Goal: Task Accomplishment & Management: Complete application form

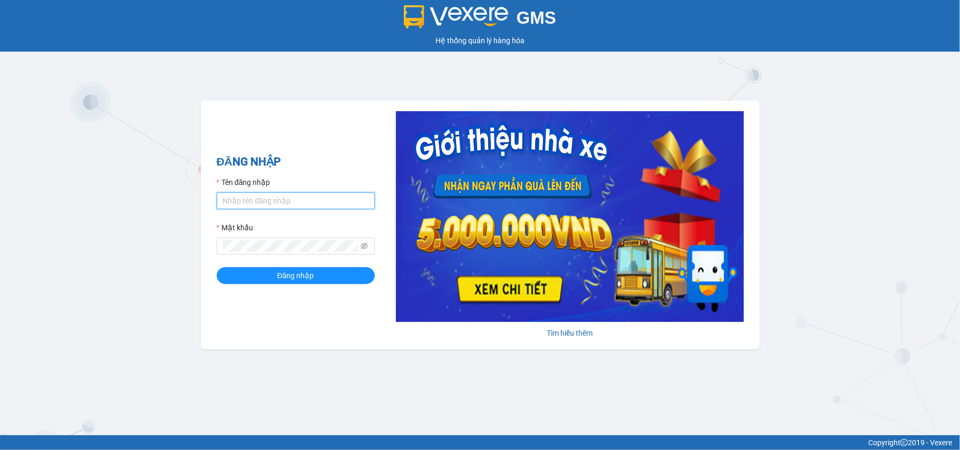
click at [306, 198] on input "Tên đăng nhập" at bounding box center [296, 200] width 158 height 17
type input "K"
type input "kienbinh.minhtam"
click at [247, 239] on span at bounding box center [296, 246] width 158 height 17
click at [217, 267] on button "Đăng nhập" at bounding box center [296, 275] width 158 height 17
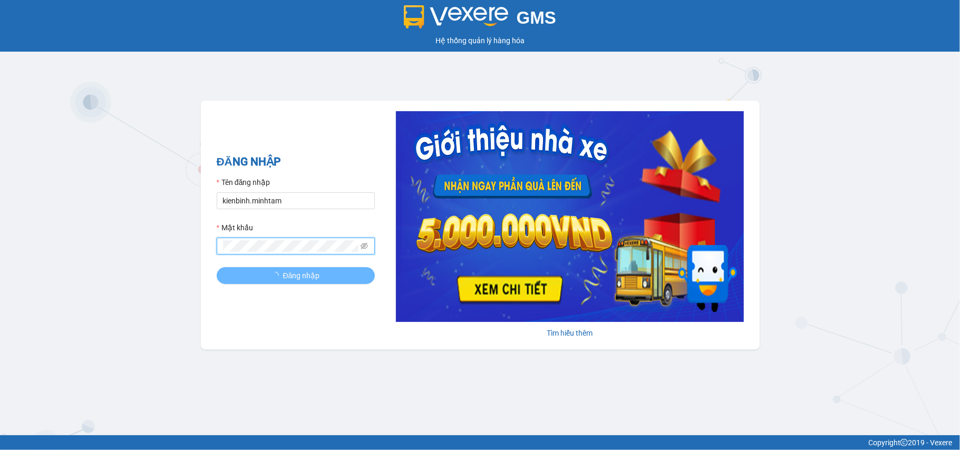
click at [217, 267] on button "Đăng nhập" at bounding box center [296, 275] width 158 height 17
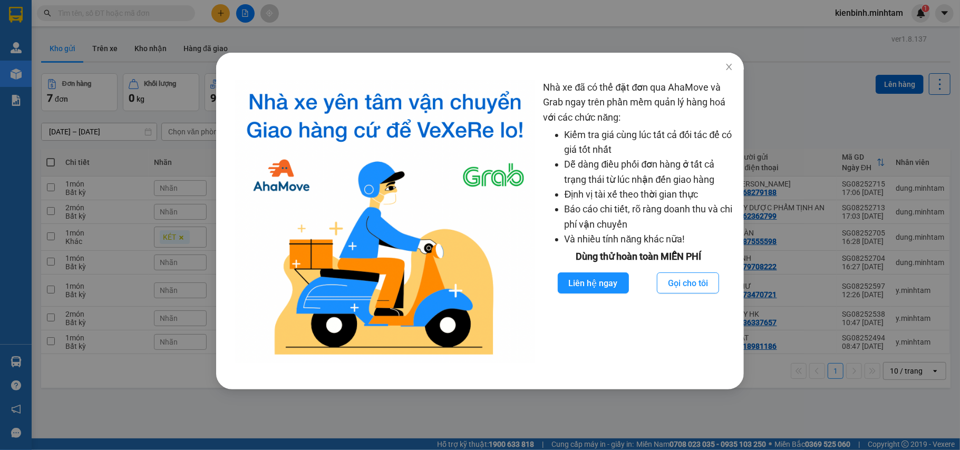
drag, startPoint x: 513, startPoint y: 35, endPoint x: 505, endPoint y: 38, distance: 8.0
click at [513, 34] on div "Nhà xe đã có thể đặt đơn qua AhaMove và Grab ngay trên phần mềm quản lý hàng ho…" at bounding box center [480, 225] width 960 height 450
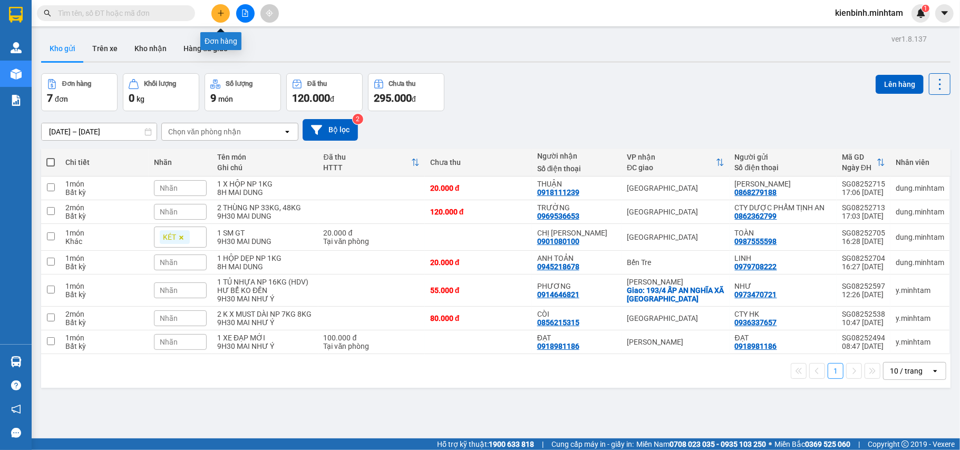
click at [218, 11] on icon "plus" at bounding box center [220, 12] width 7 height 7
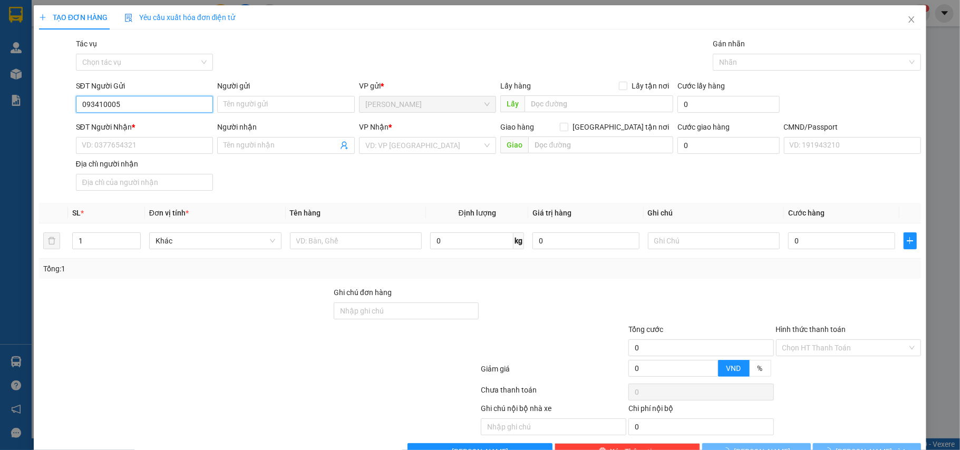
type input "0934100058"
click at [139, 128] on div "0934100058 - HẬU" at bounding box center [142, 126] width 123 height 12
type input "HẬU"
type input "0949366068"
type input "Ô TÔ ĐỨC HUỆ"
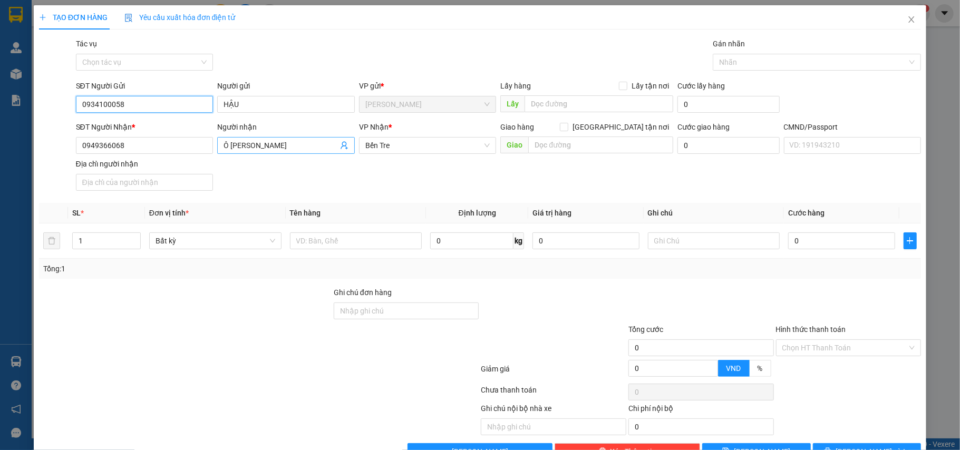
type input "0934100058"
click at [343, 148] on icon "user-add" at bounding box center [344, 145] width 8 height 8
click at [354, 116] on span "THI" at bounding box center [353, 119] width 12 height 8
type input "THI"
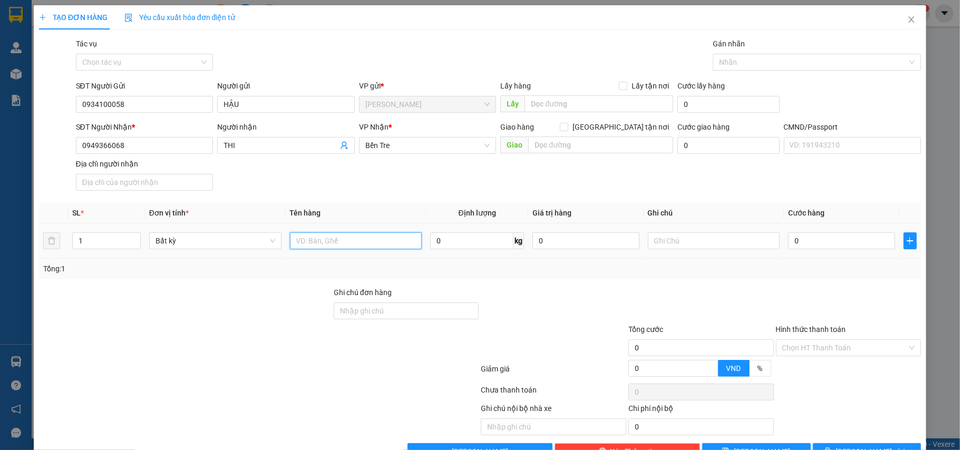
click at [313, 234] on input "text" at bounding box center [356, 241] width 132 height 17
type input "1 x trong np 9kg"
click at [658, 247] on input "text" at bounding box center [714, 241] width 132 height 17
type input "8h mai BÌNH"
click at [804, 249] on input "0" at bounding box center [841, 241] width 107 height 17
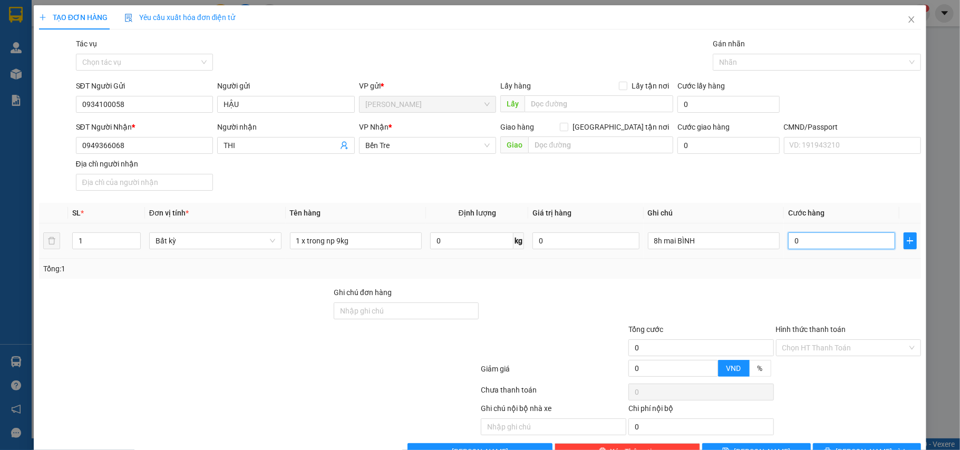
type input "2"
type input "25"
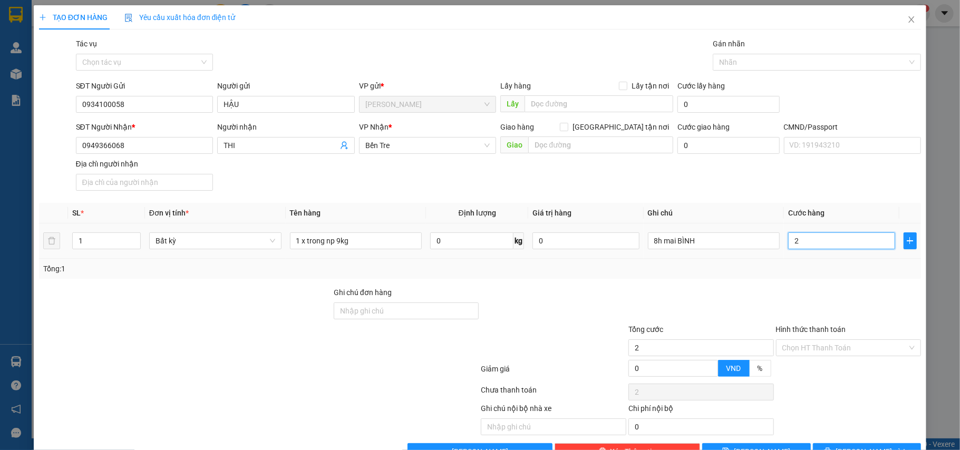
type input "25"
type input "25.000"
click at [803, 274] on div "Tổng: 1" at bounding box center [480, 269] width 874 height 12
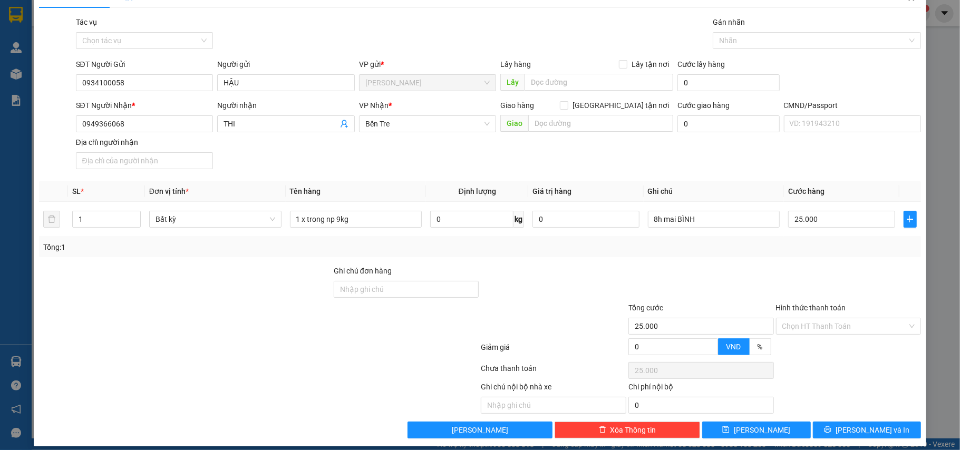
scroll to position [33, 0]
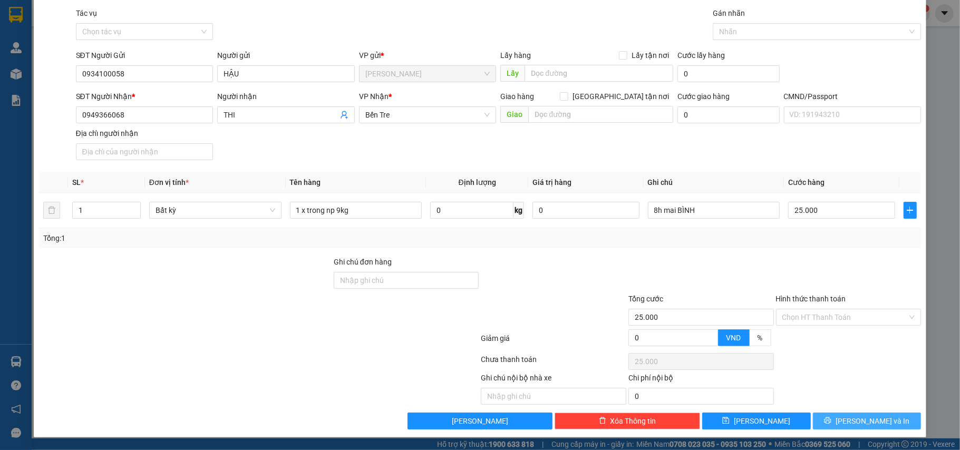
click at [852, 418] on div "Transit Pickup Surcharge Ids Transit Deliver Surcharge Ids Transit Deliver Surc…" at bounding box center [480, 218] width 883 height 422
click at [852, 418] on span "[PERSON_NAME] và In" at bounding box center [873, 422] width 74 height 12
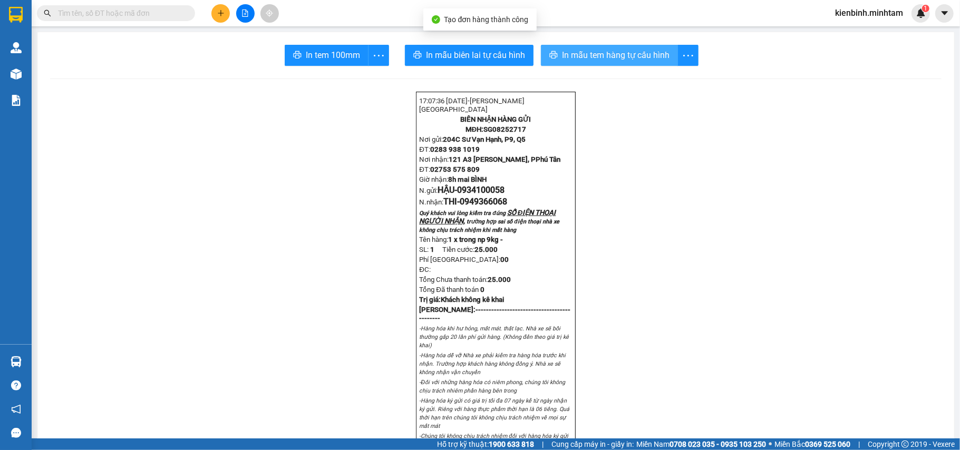
click at [574, 60] on span "In mẫu tem hàng tự cấu hình" at bounding box center [616, 55] width 108 height 13
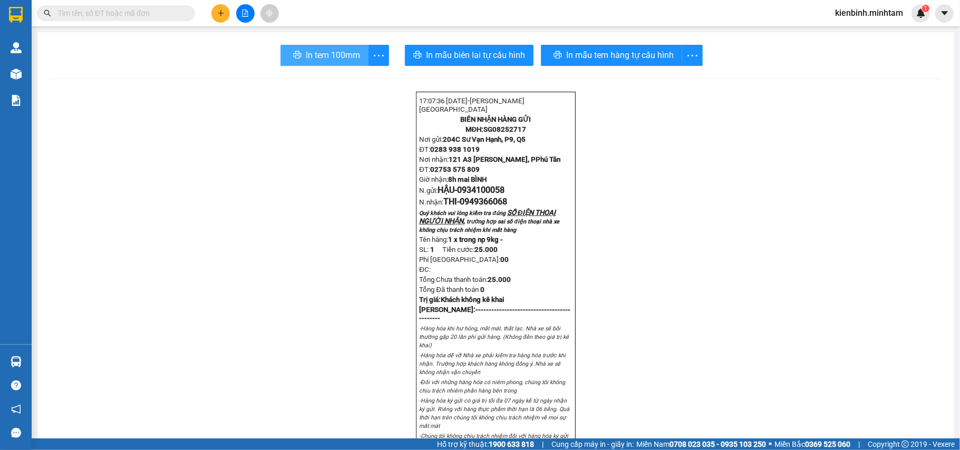
click at [335, 50] on span "In tem 100mm" at bounding box center [333, 55] width 54 height 13
click at [107, 19] on span at bounding box center [116, 13] width 158 height 16
click at [107, 13] on input "text" at bounding box center [120, 13] width 124 height 12
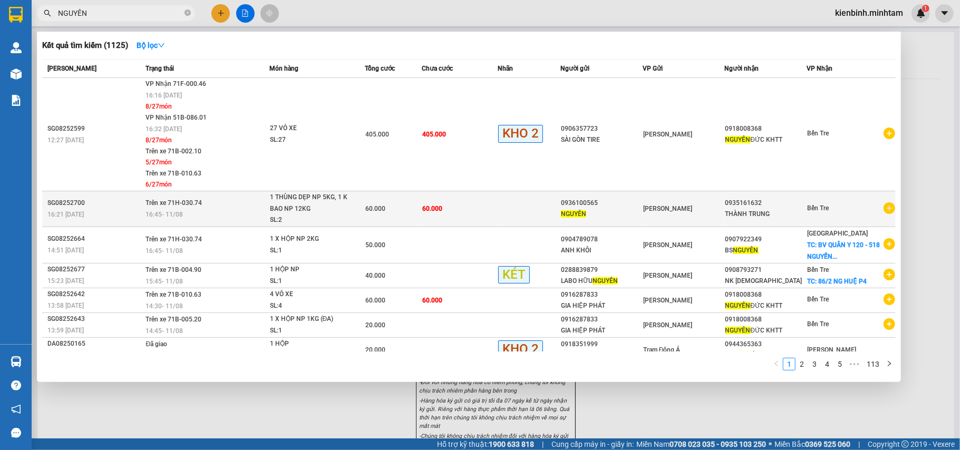
type input "NGUYÊN"
click at [886, 209] on icon "plus-circle" at bounding box center [890, 209] width 12 height 12
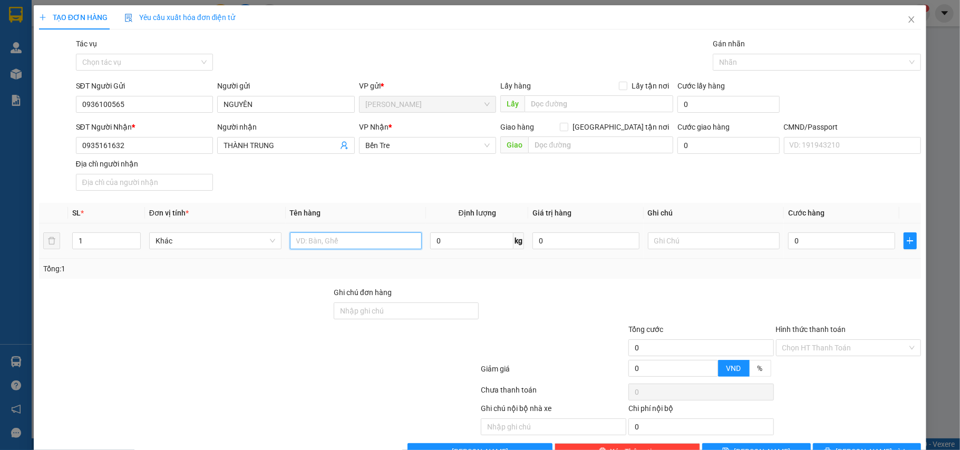
click at [319, 245] on input "text" at bounding box center [356, 241] width 132 height 17
type input "2 THÙNG NP 7,8KG"
click at [99, 240] on input "1" at bounding box center [107, 241] width 68 height 16
type input "2"
click at [654, 243] on input "text" at bounding box center [714, 241] width 132 height 17
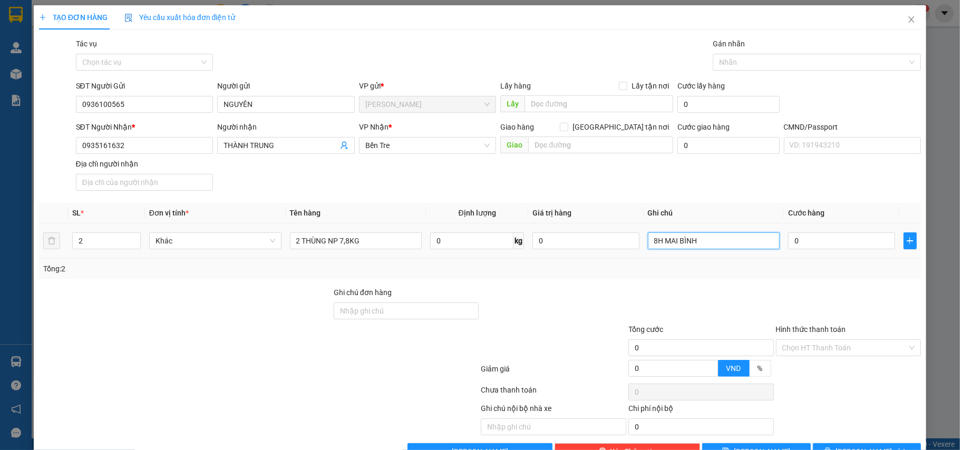
type input "8H MAI BÌNH"
click at [858, 253] on td "0" at bounding box center [841, 241] width 115 height 35
click at [812, 242] on input "0" at bounding box center [841, 241] width 107 height 17
type input "5"
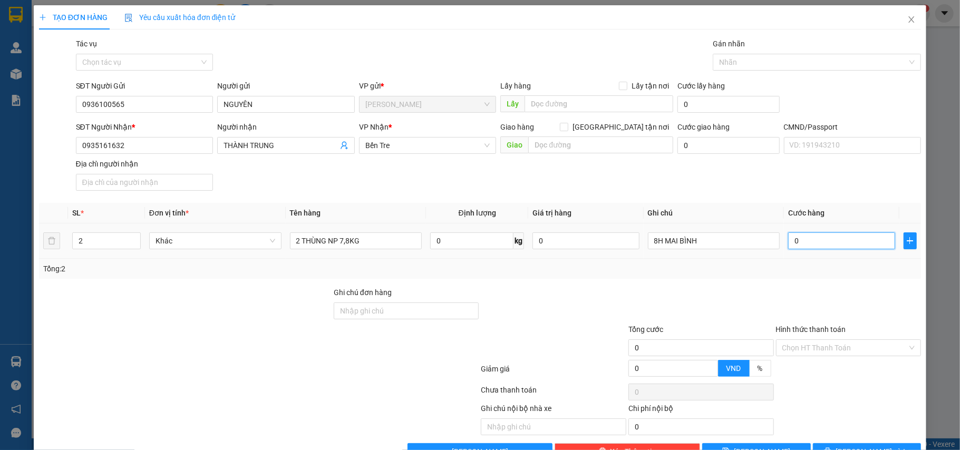
type input "5"
type input "50"
type input "50.000"
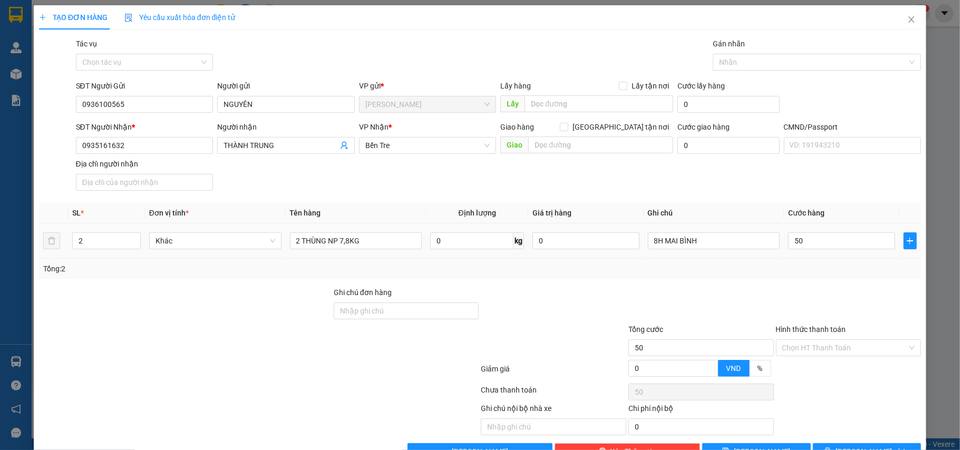
type input "50.000"
drag, startPoint x: 806, startPoint y: 268, endPoint x: 798, endPoint y: 300, distance: 32.6
click at [806, 268] on div "Tổng: 2" at bounding box center [480, 269] width 874 height 12
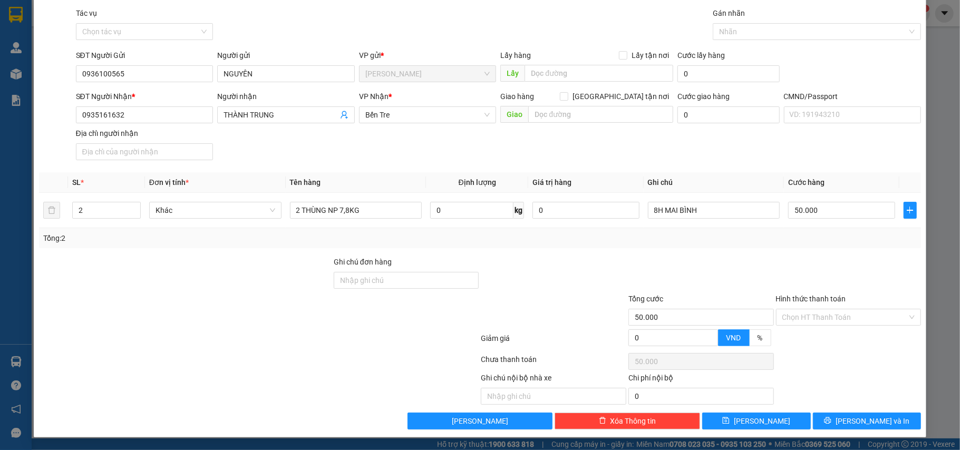
click at [888, 430] on div "TẠO ĐƠN HÀNG Yêu cầu xuất hóa đơn điện tử Transit Pickup Surcharge Ids Transit …" at bounding box center [480, 206] width 893 height 463
click at [888, 427] on button "[PERSON_NAME] và In" at bounding box center [867, 421] width 109 height 17
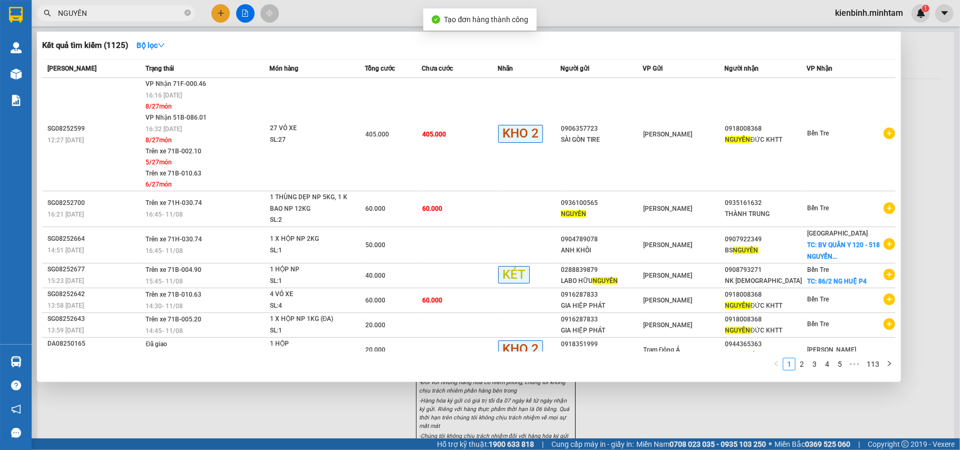
click at [632, 421] on div at bounding box center [480, 225] width 960 height 450
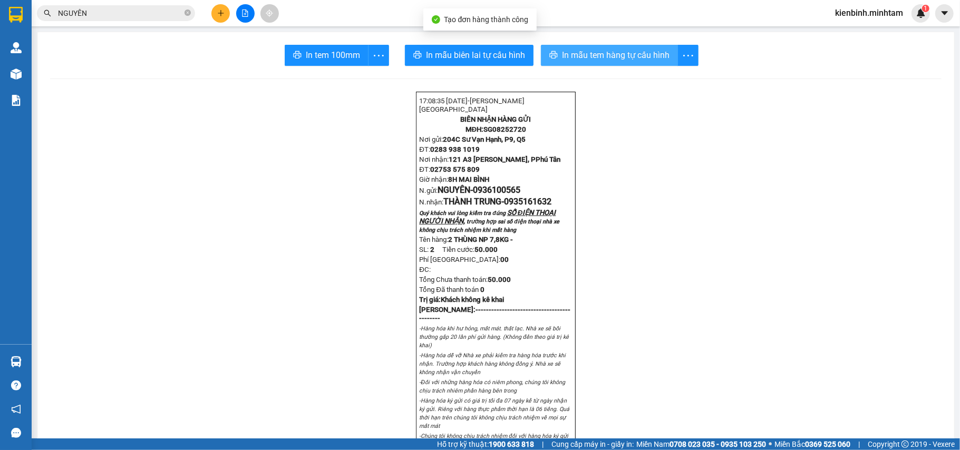
click at [619, 60] on span "In mẫu tem hàng tự cấu hình" at bounding box center [616, 55] width 108 height 13
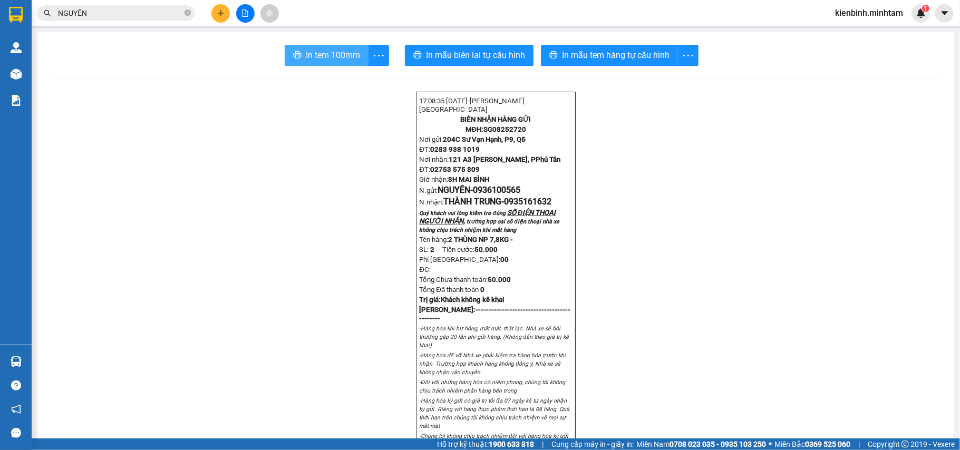
click at [331, 57] on span "In tem 100mm" at bounding box center [333, 55] width 54 height 13
click at [310, 55] on span "In tem 100mm" at bounding box center [333, 55] width 54 height 13
click at [218, 13] on icon "plus" at bounding box center [220, 12] width 7 height 7
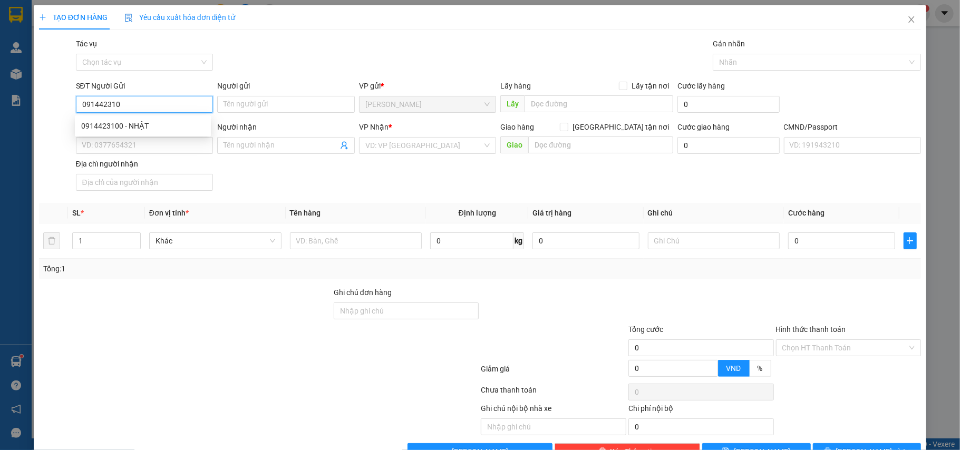
type input "0914423100"
click at [134, 122] on div "0914423100 - NHẬT" at bounding box center [142, 126] width 123 height 12
type input "NHẬT"
type input "0914422781"
type input "PHÁT"
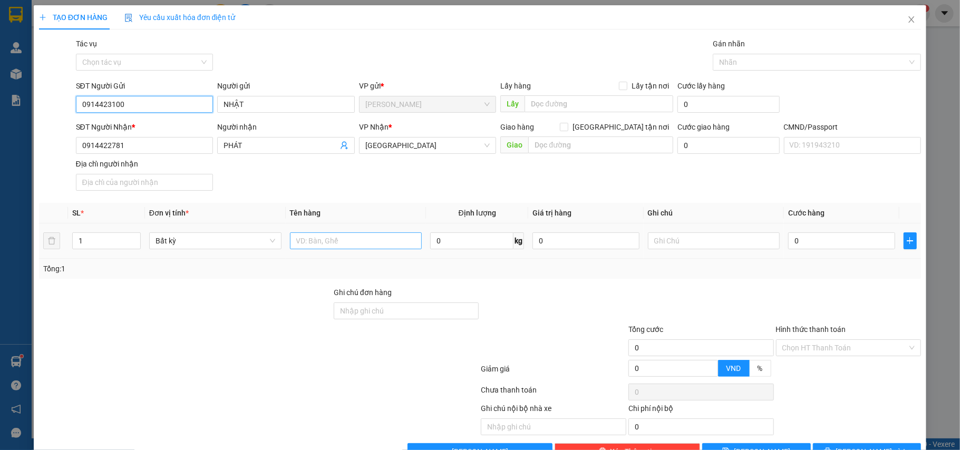
type input "0914423100"
click at [334, 247] on input "text" at bounding box center [356, 241] width 132 height 17
type input "1 SMGT NP"
click at [658, 243] on input "text" at bounding box center [714, 241] width 132 height 17
type input "9H30 MAI BÌNH"
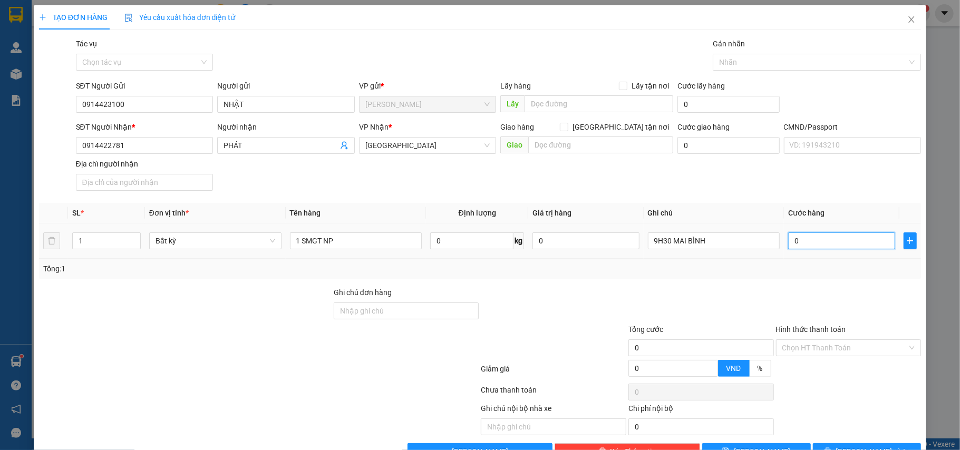
click at [823, 246] on input "0" at bounding box center [841, 241] width 107 height 17
type input "2"
type input "20"
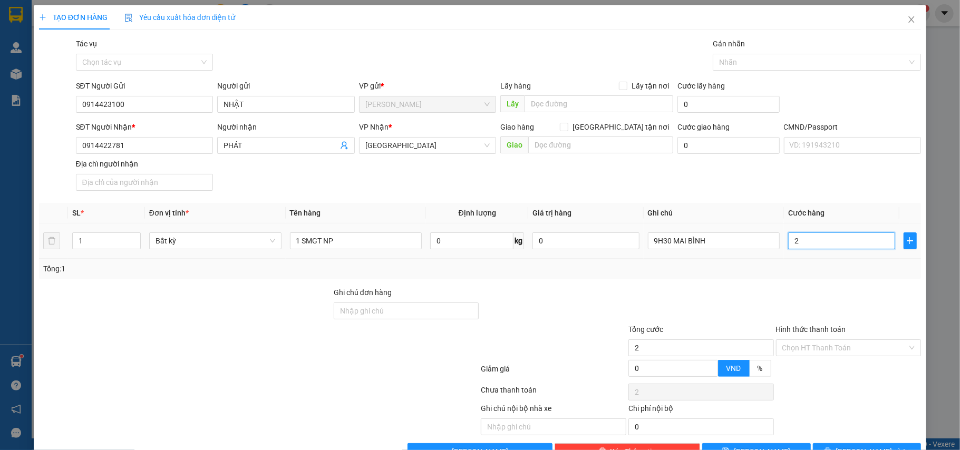
type input "20"
type input "20.000"
drag, startPoint x: 855, startPoint y: 302, endPoint x: 827, endPoint y: 357, distance: 61.3
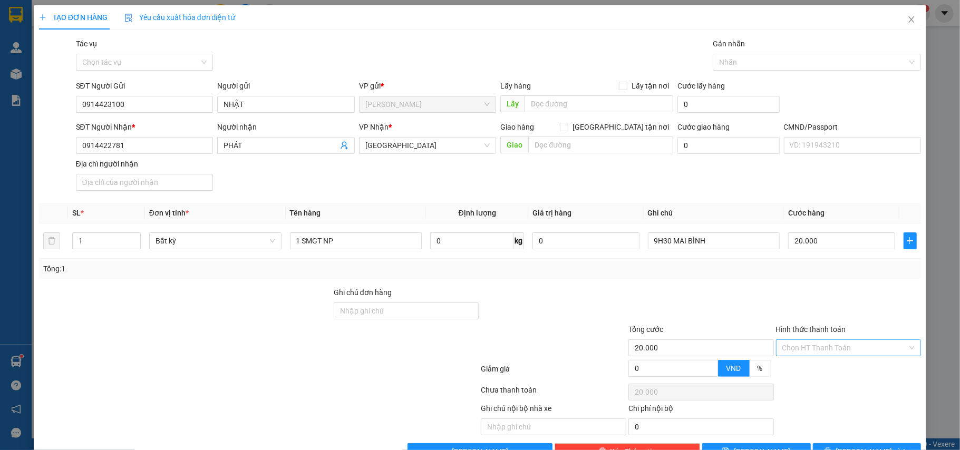
click at [852, 306] on div at bounding box center [849, 305] width 148 height 37
click at [827, 352] on input "Hình thức thanh toán" at bounding box center [846, 348] width 126 height 16
click at [824, 368] on div "Tại văn phòng" at bounding box center [840, 371] width 131 height 12
type input "0"
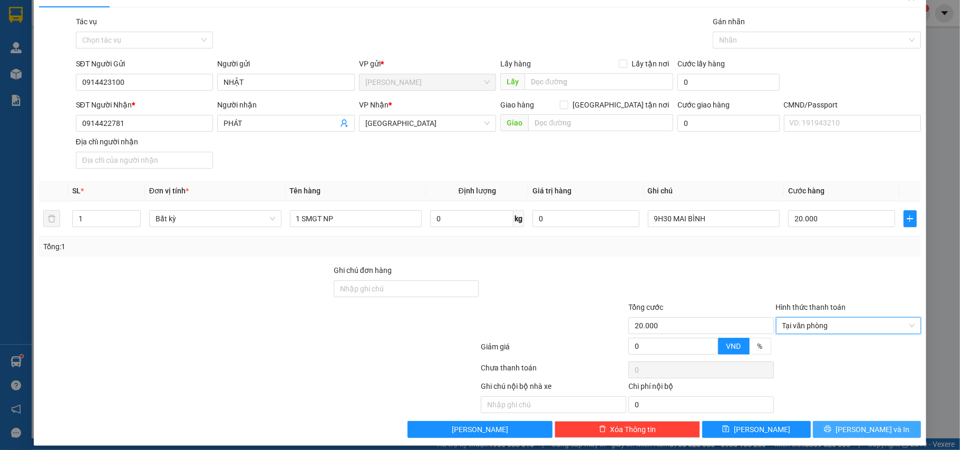
scroll to position [33, 0]
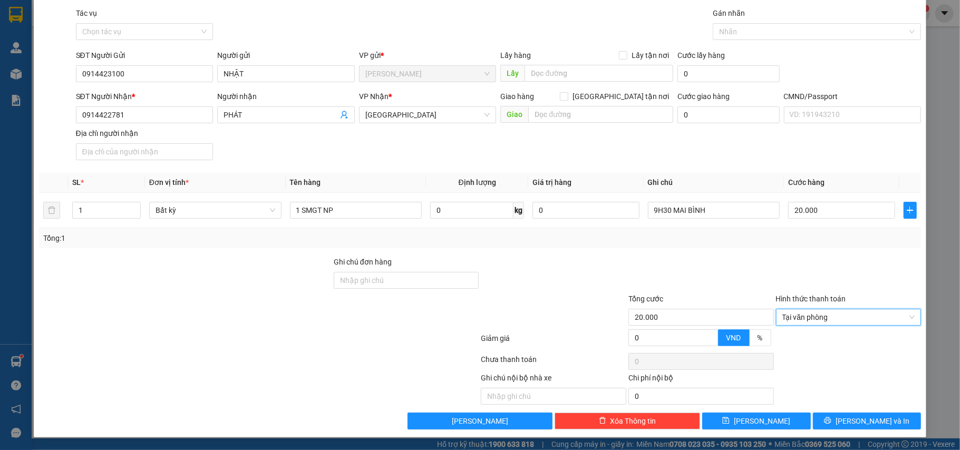
click at [830, 410] on div "Transit Pickup Surcharge Ids Transit Deliver Surcharge Ids Transit Deliver Surc…" at bounding box center [480, 218] width 883 height 422
click at [832, 414] on button "[PERSON_NAME] và In" at bounding box center [867, 421] width 109 height 17
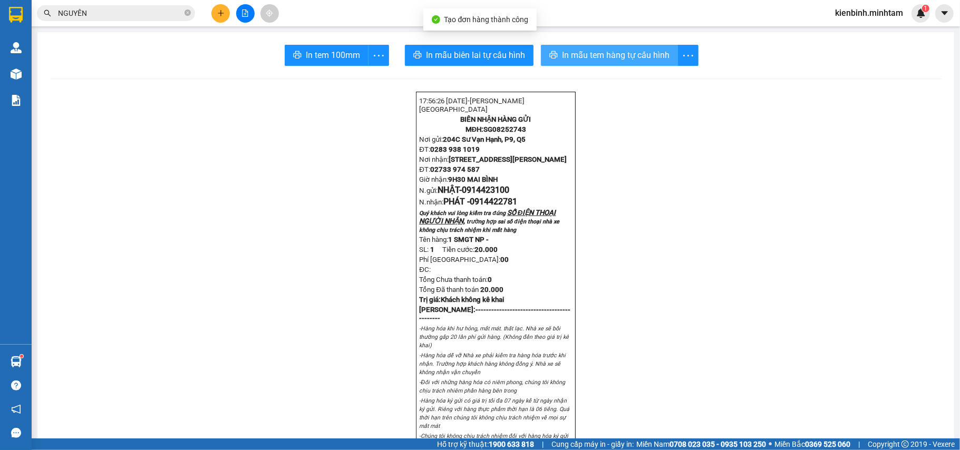
click at [598, 59] on span "In mẫu tem hàng tự cấu hình" at bounding box center [616, 55] width 108 height 13
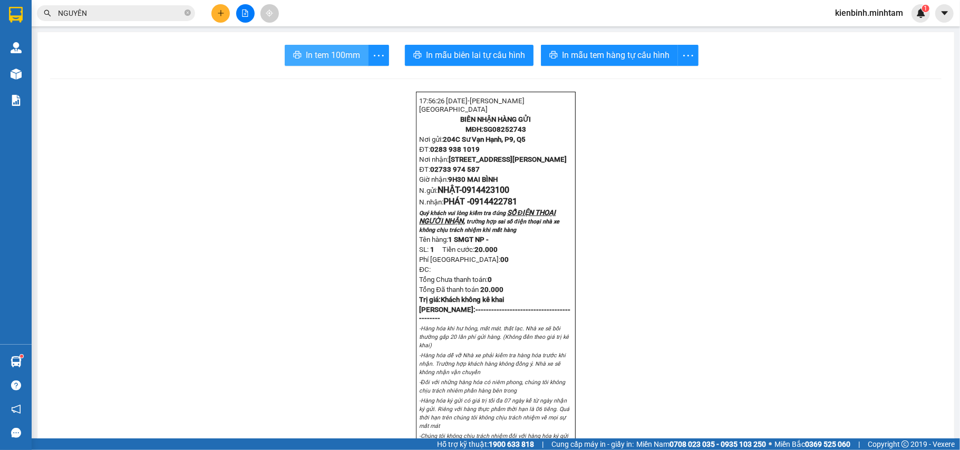
click at [347, 62] on button "In tem 100mm" at bounding box center [327, 55] width 84 height 21
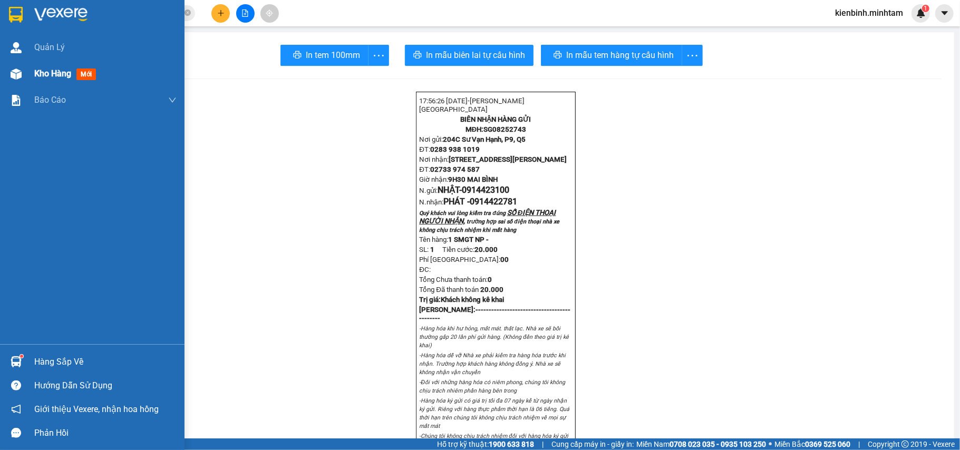
click at [87, 70] on span "mới" at bounding box center [86, 75] width 20 height 12
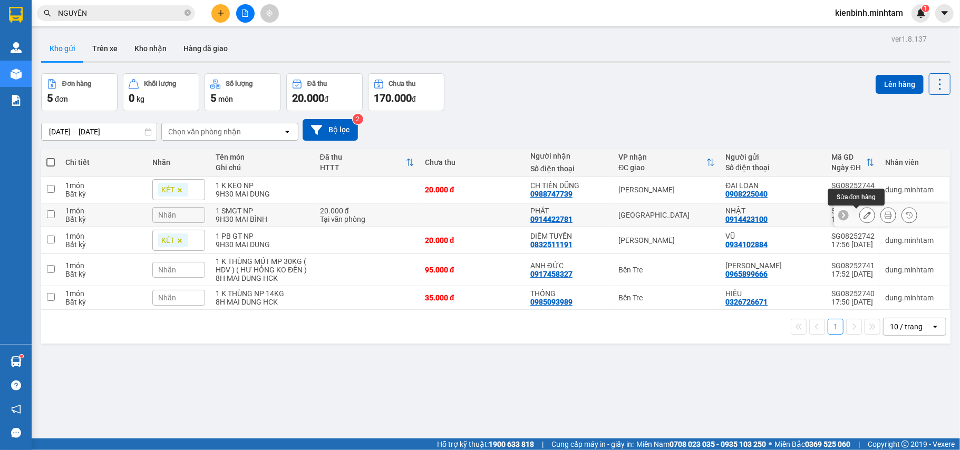
click at [864, 216] on icon at bounding box center [867, 214] width 7 height 7
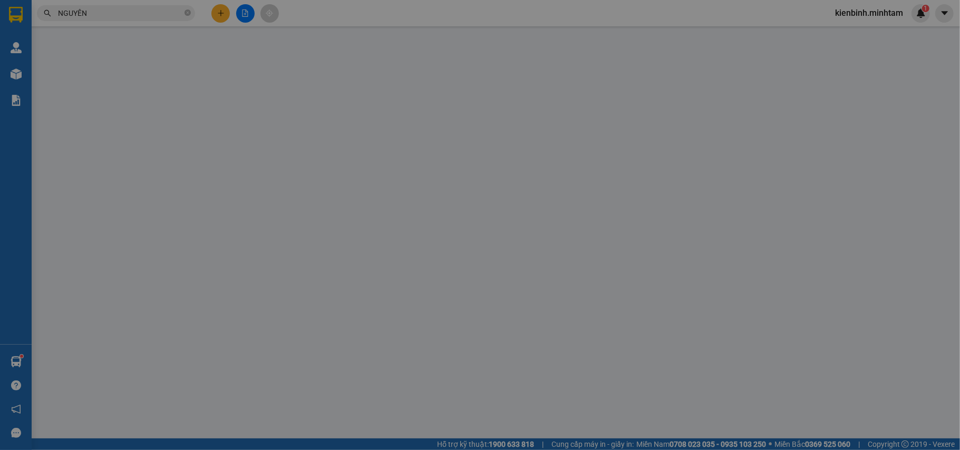
type input "0914423100"
type input "NHẬT"
type input "0914422781"
type input "PHÁT"
type input "20.000"
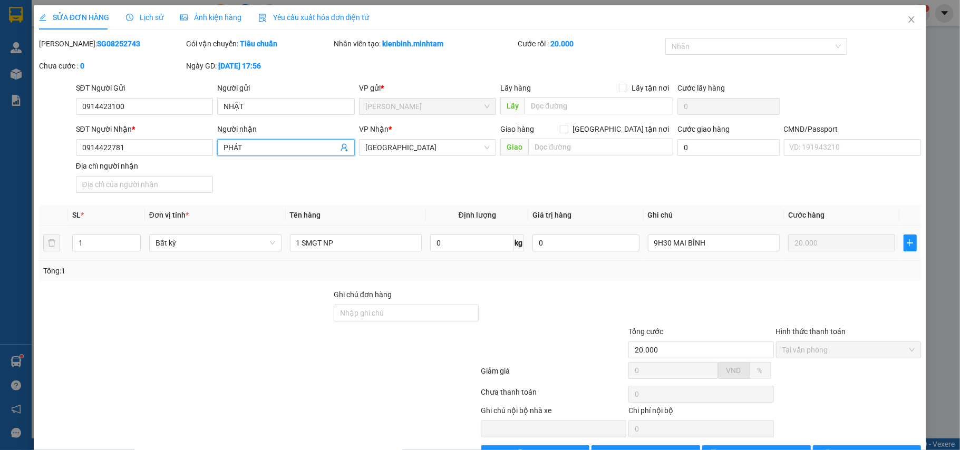
click at [341, 148] on icon "user-add" at bounding box center [344, 148] width 7 height 8
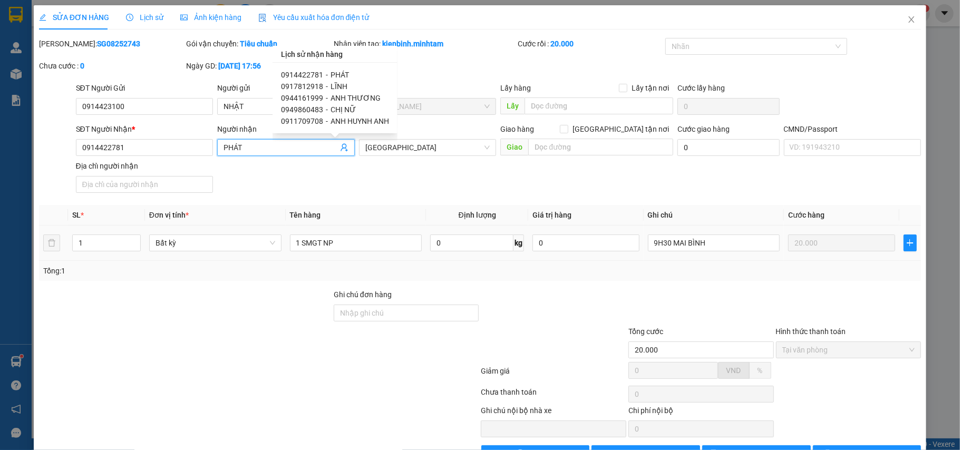
click at [367, 95] on span "ANH THƯƠNG" at bounding box center [356, 98] width 50 height 8
type input "0944161999"
type input "ANH THƯƠNG"
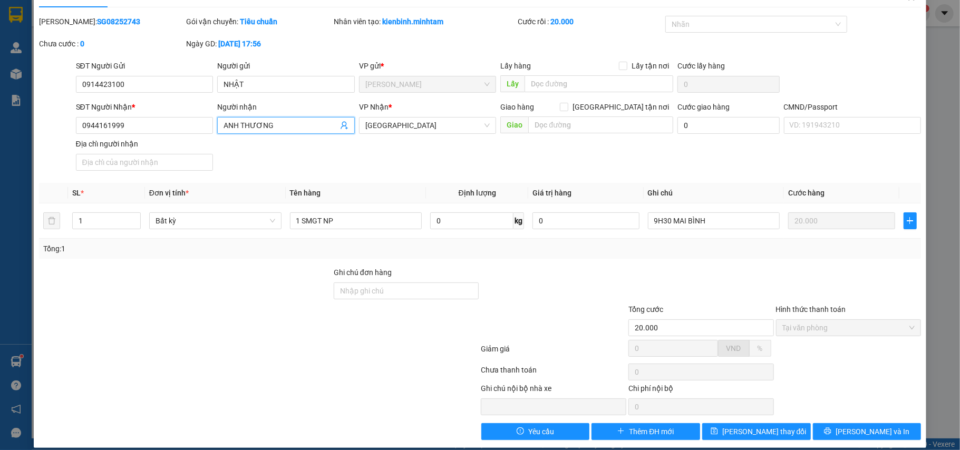
scroll to position [35, 0]
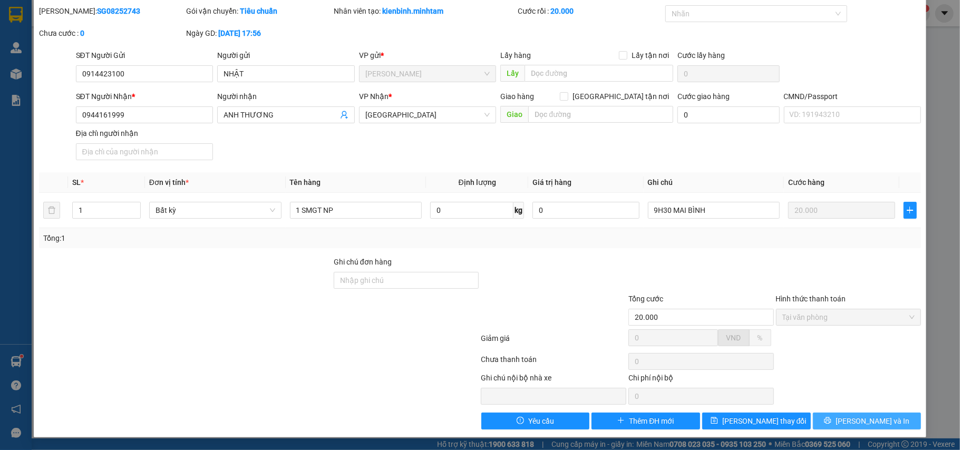
click at [832, 423] on icon "printer" at bounding box center [827, 420] width 7 height 7
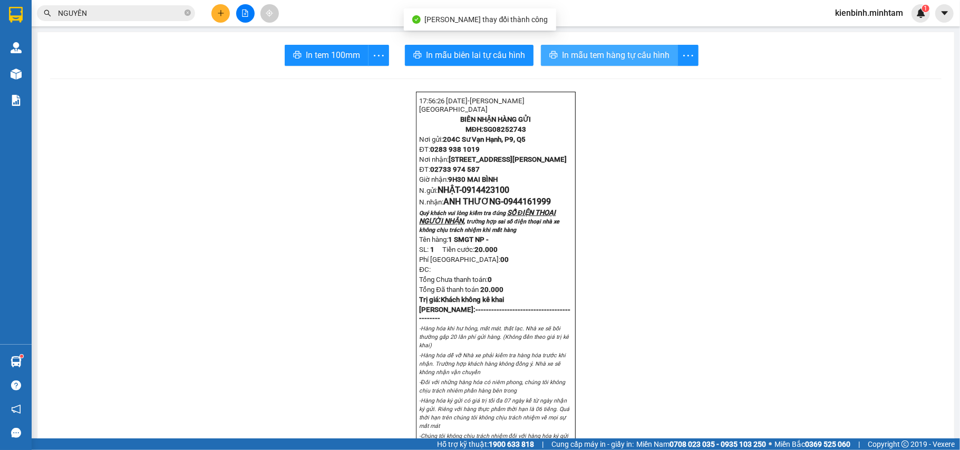
click at [600, 55] on span "In mẫu tem hàng tự cấu hình" at bounding box center [616, 55] width 108 height 13
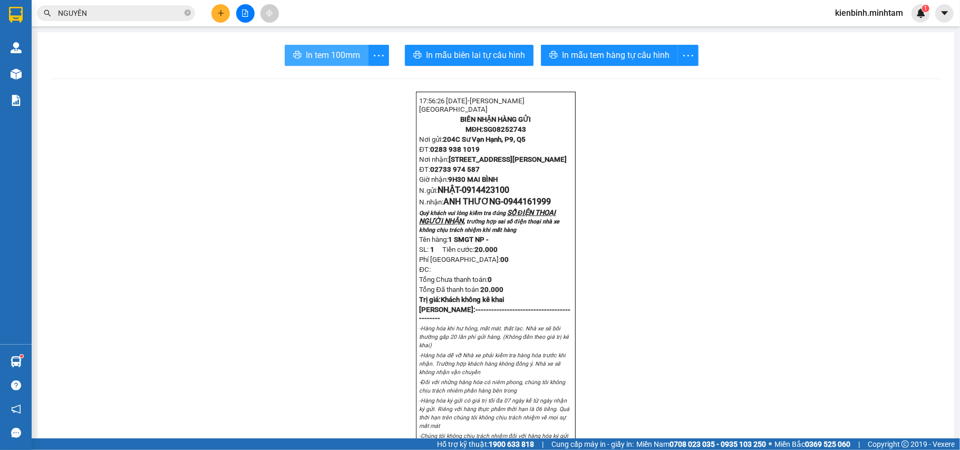
click at [336, 55] on span "In tem 100mm" at bounding box center [333, 55] width 54 height 13
click at [186, 15] on icon "close-circle" at bounding box center [188, 12] width 6 height 6
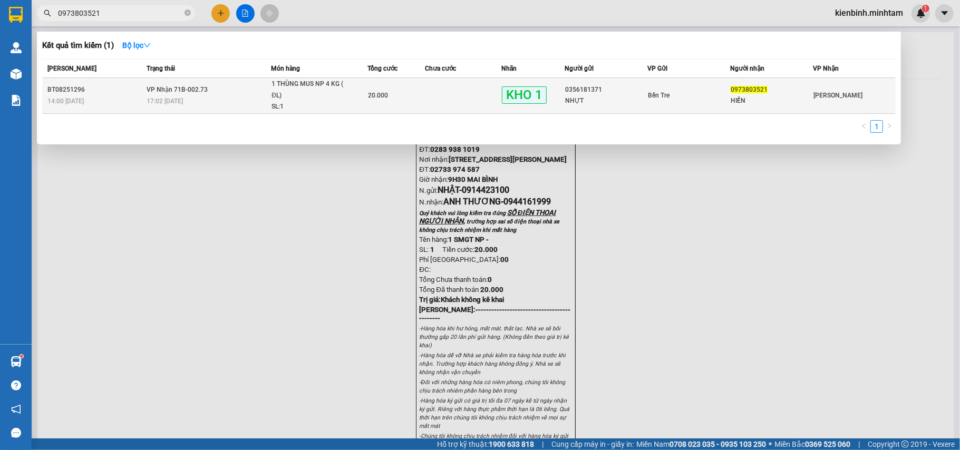
type input "0973803521"
click at [440, 98] on td at bounding box center [463, 96] width 76 height 36
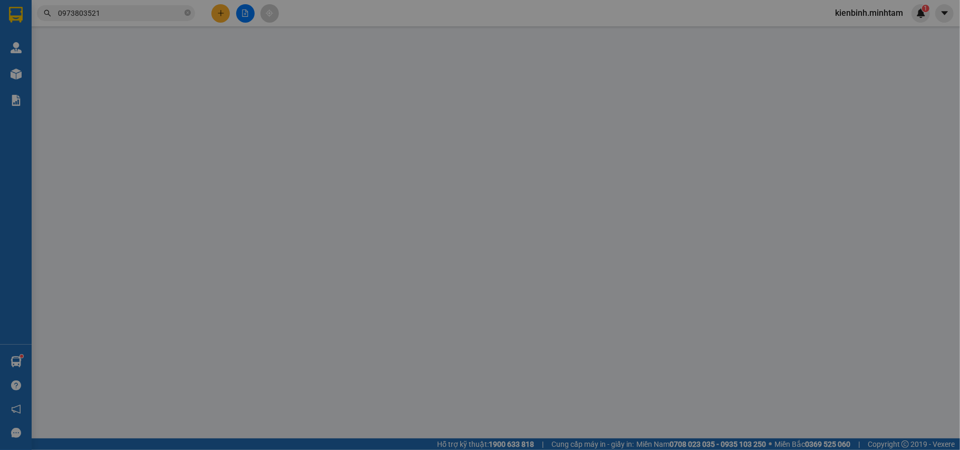
type input "0356181371"
type input "NHỰT"
type input "0973803521"
type input "HIỀN"
type input "NHỜ NG LH"
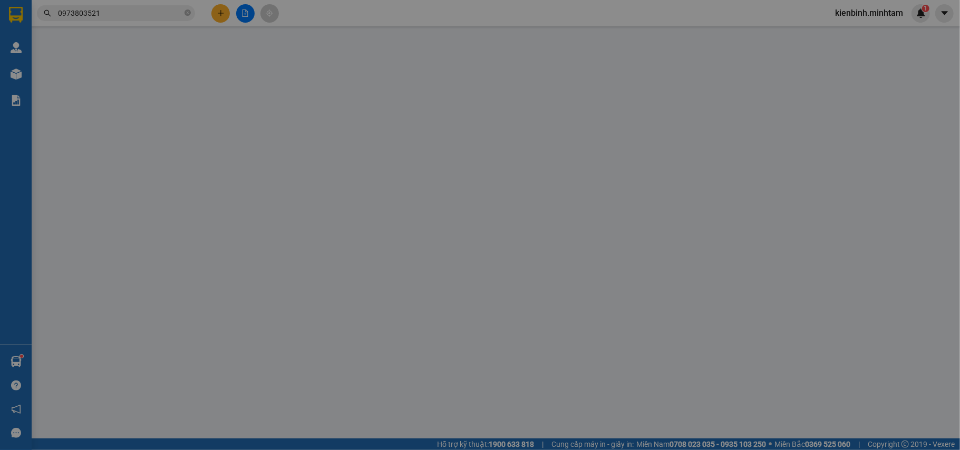
type input "20.000"
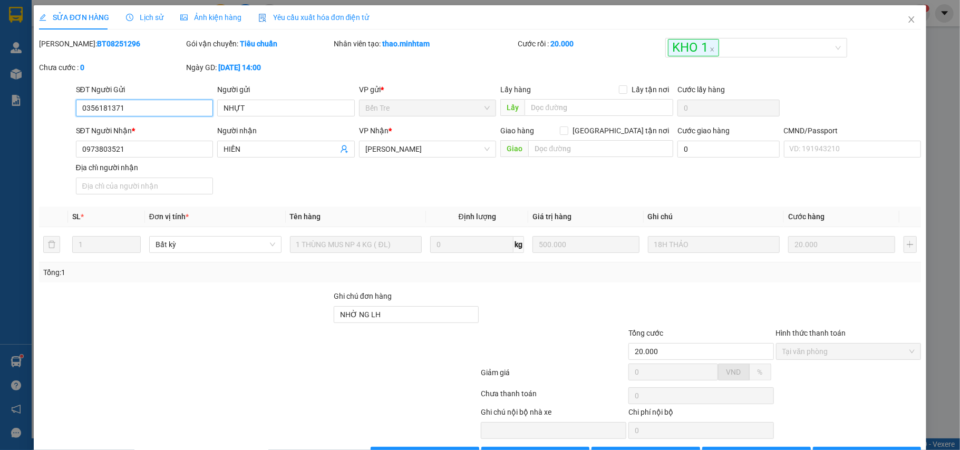
scroll to position [30, 0]
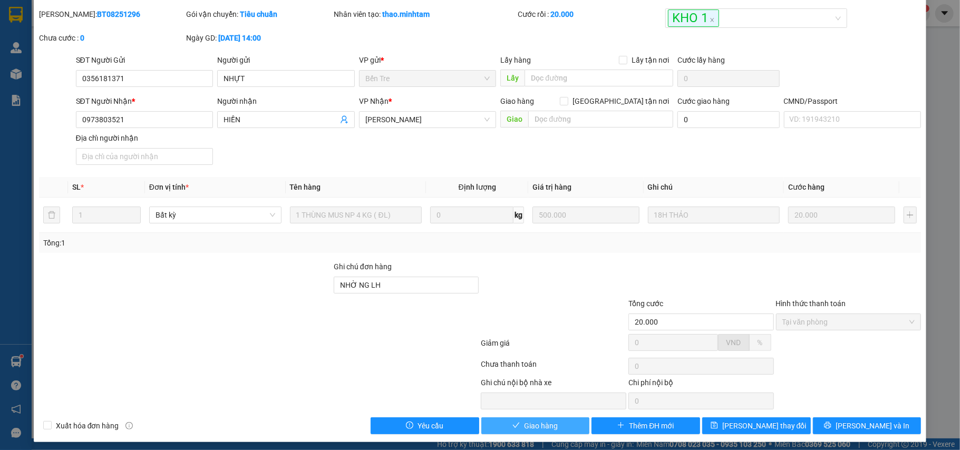
click at [541, 432] on span "Giao hàng" at bounding box center [541, 426] width 34 height 12
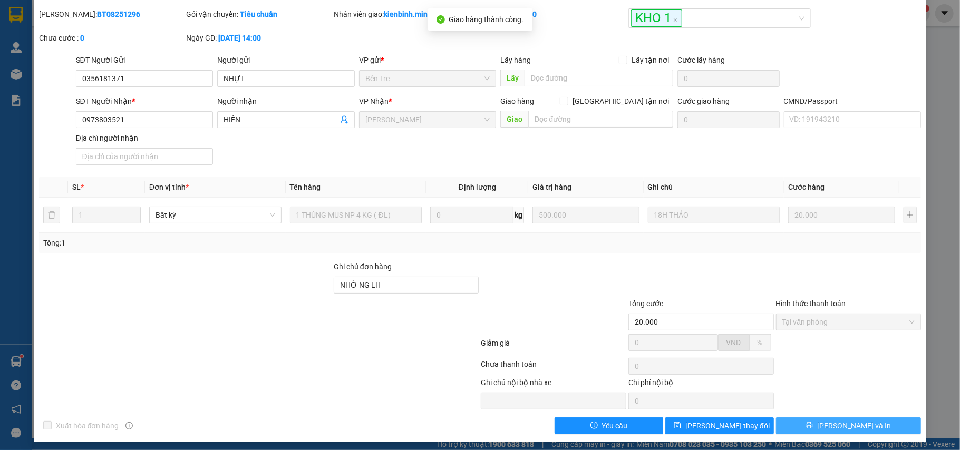
click at [863, 435] on button "[PERSON_NAME] và In" at bounding box center [849, 426] width 146 height 17
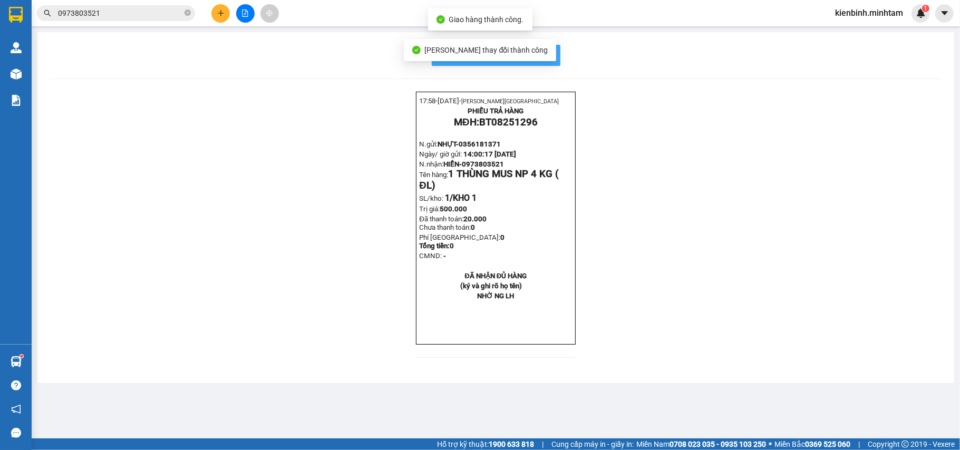
click at [558, 54] on button "In mẫu biên lai tự cấu hình" at bounding box center [496, 55] width 129 height 21
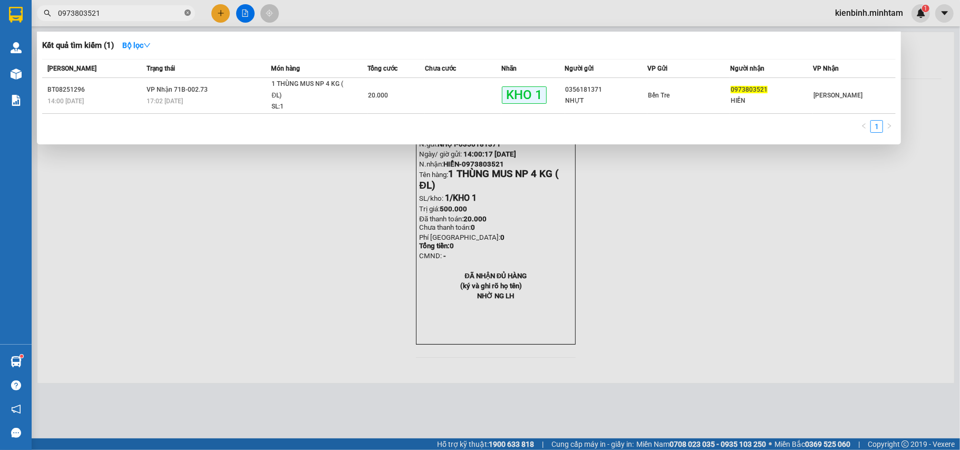
click at [186, 15] on icon "close-circle" at bounding box center [188, 12] width 6 height 6
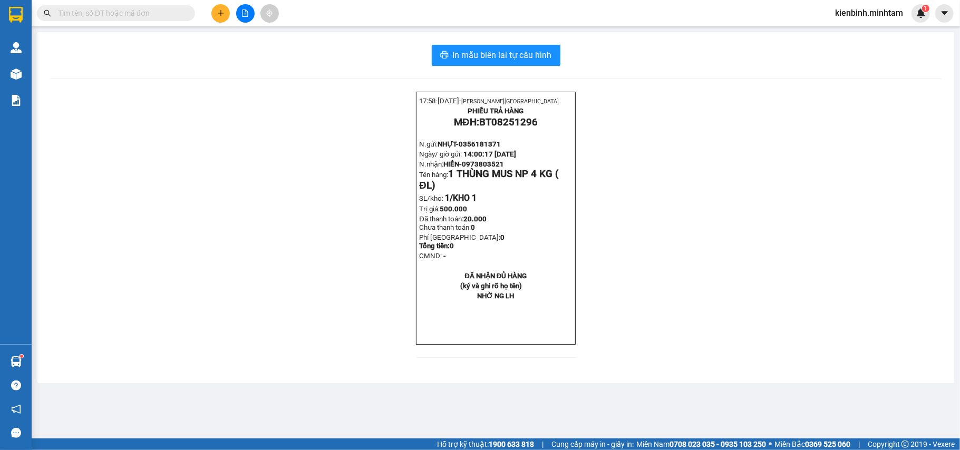
type input "0"
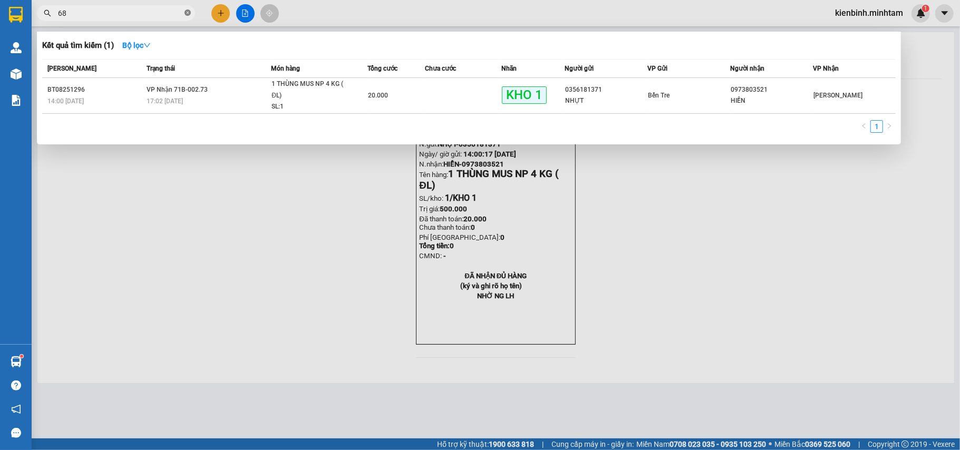
type input "6"
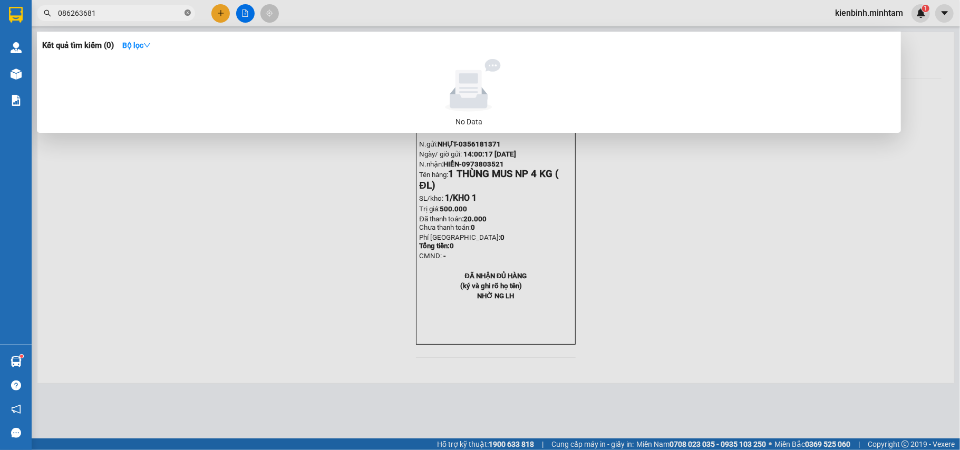
type input "0862636816"
click at [188, 13] on icon "close-circle" at bounding box center [188, 12] width 6 height 6
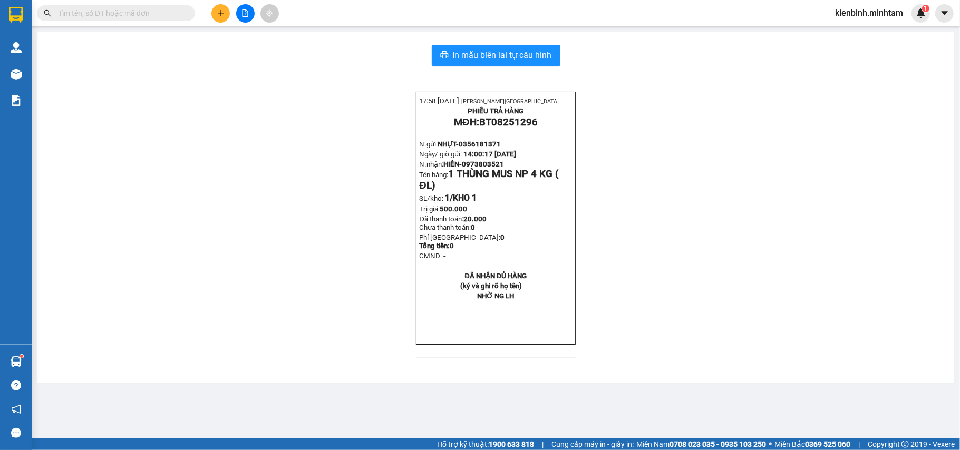
click at [123, 13] on input "text" at bounding box center [120, 13] width 124 height 12
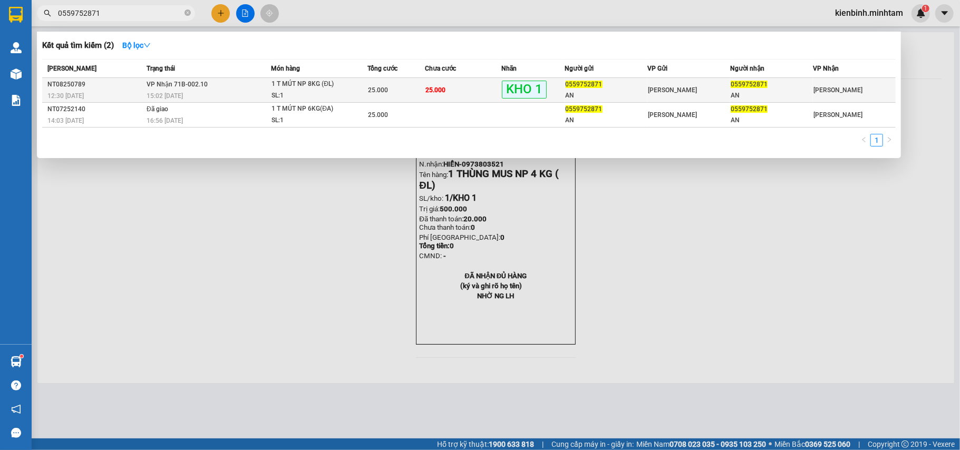
type input "0559752871"
click at [334, 87] on div "1 T MÚT NP 8KG (ĐL)" at bounding box center [311, 85] width 79 height 12
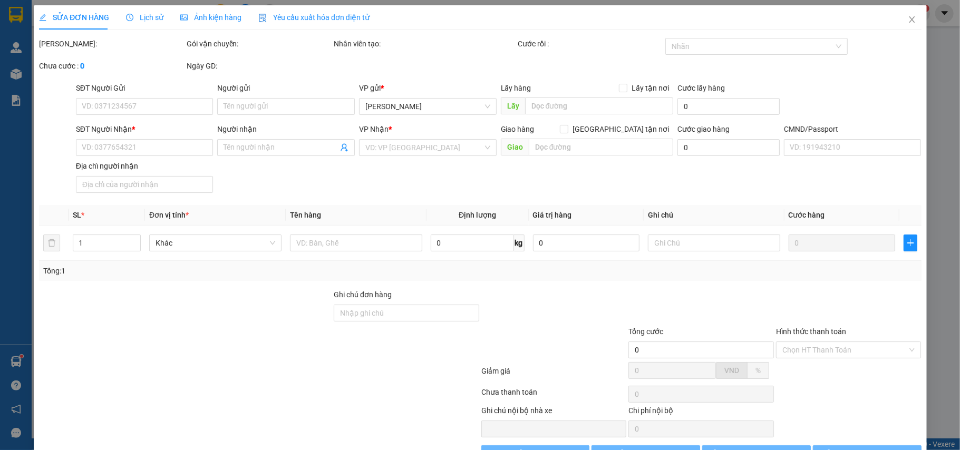
type input "0559752871"
type input "AN"
type input "0559752871"
type input "AN"
type input "R"
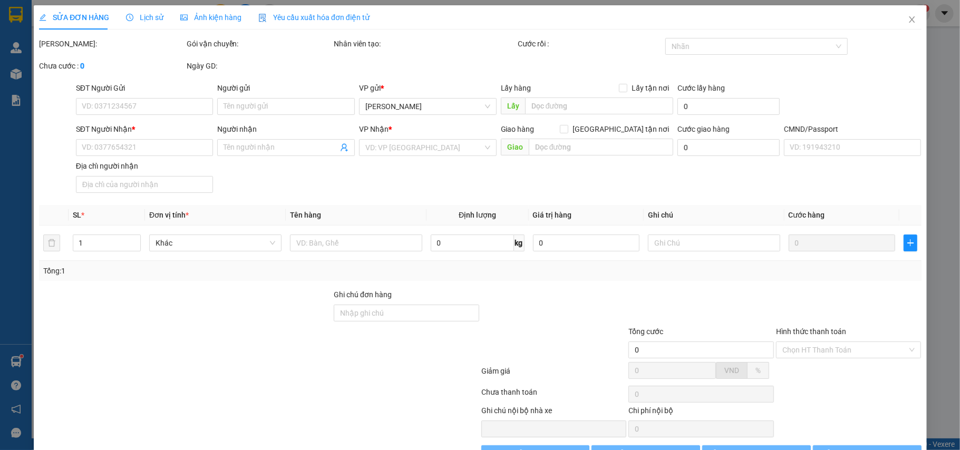
type input "25.000"
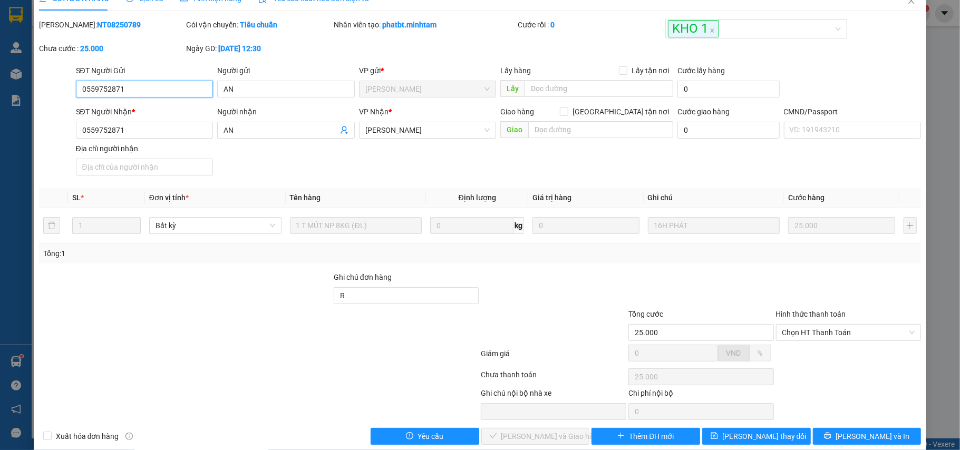
scroll to position [37, 0]
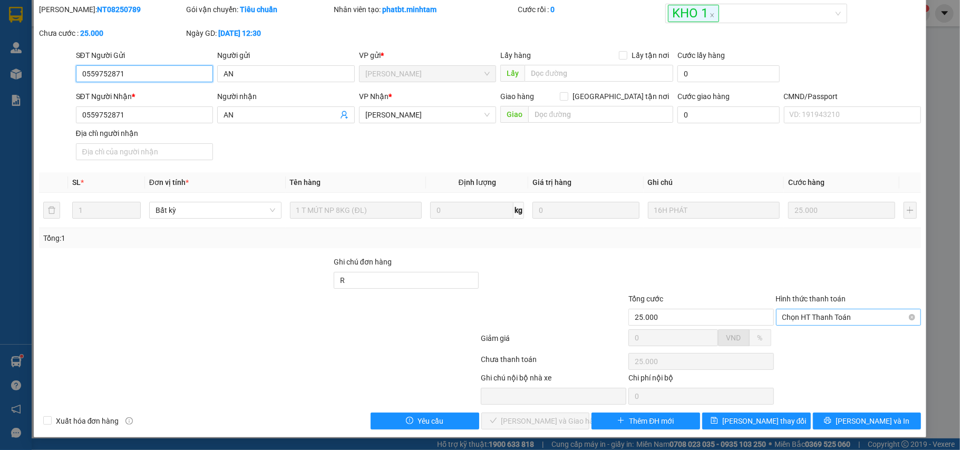
click at [840, 317] on span "Chọn HT Thanh Toán" at bounding box center [849, 318] width 133 height 16
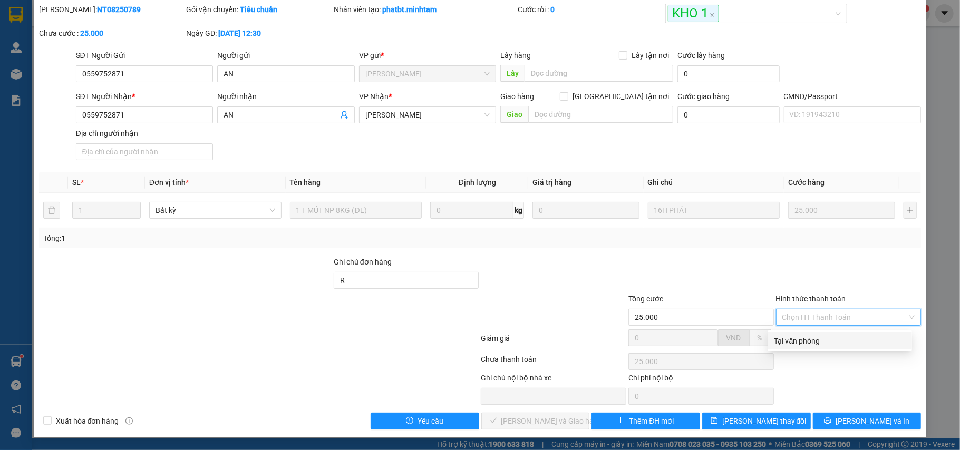
click at [817, 340] on div "Tại văn phòng" at bounding box center [840, 341] width 131 height 12
type input "0"
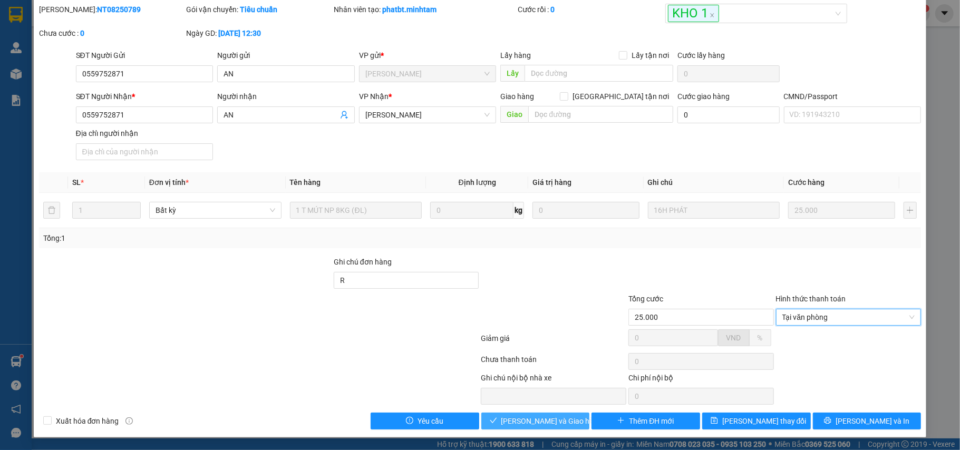
click at [570, 421] on button "Lưu và Giao hàng" at bounding box center [536, 421] width 109 height 17
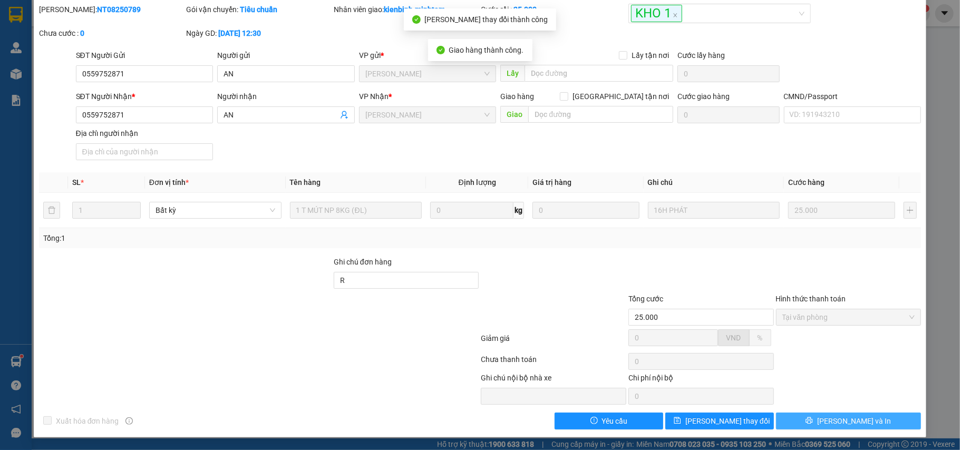
click at [861, 420] on button "[PERSON_NAME] và In" at bounding box center [849, 421] width 146 height 17
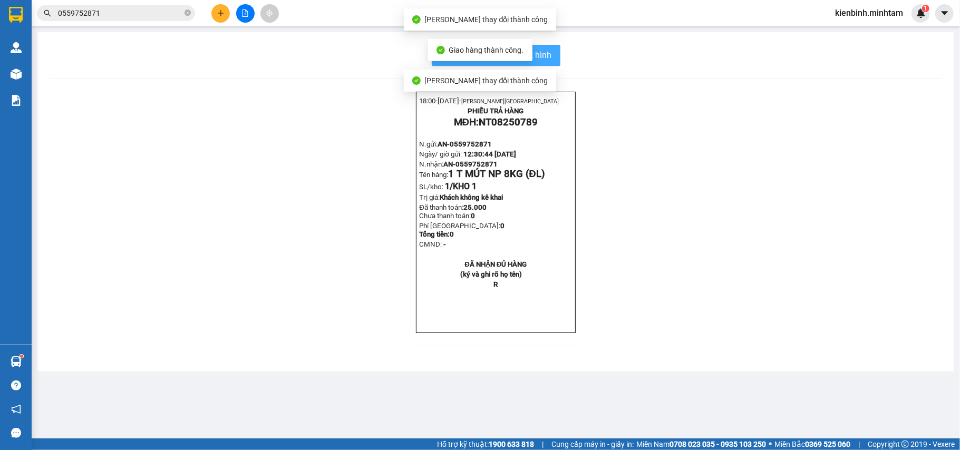
click at [553, 59] on button "In mẫu biên lai tự cấu hình" at bounding box center [496, 55] width 129 height 21
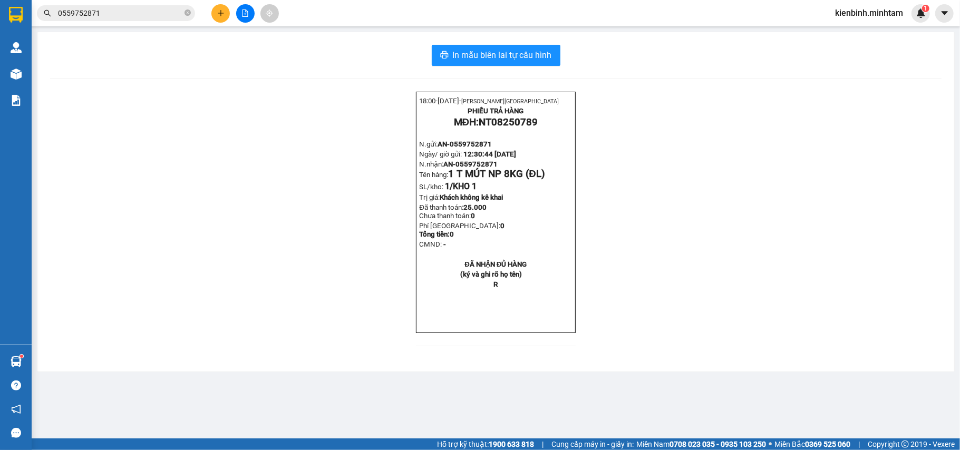
drag, startPoint x: 186, startPoint y: 15, endPoint x: 152, endPoint y: 22, distance: 35.0
click at [184, 15] on span "0559752871" at bounding box center [116, 13] width 158 height 16
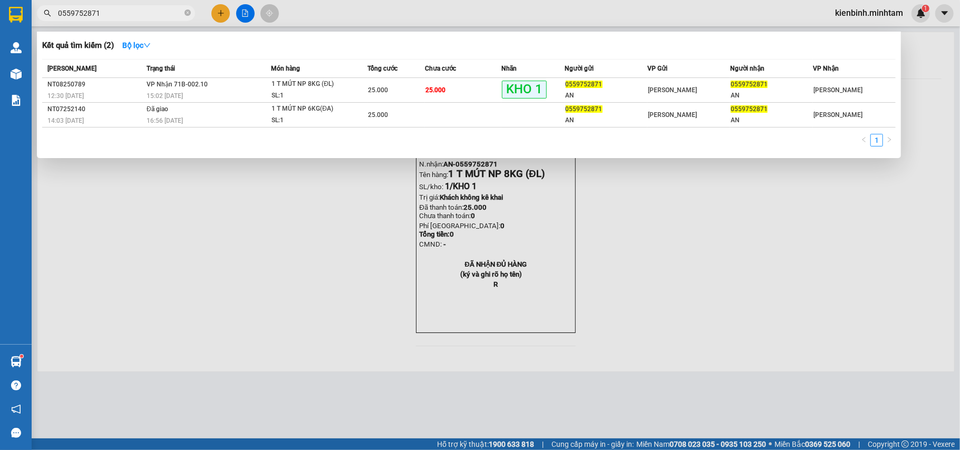
click at [135, 13] on input "0559752871" at bounding box center [120, 13] width 124 height 12
drag, startPoint x: 189, startPoint y: 12, endPoint x: 171, endPoint y: 13, distance: 18.0
click at [190, 12] on icon "close-circle" at bounding box center [188, 12] width 6 height 6
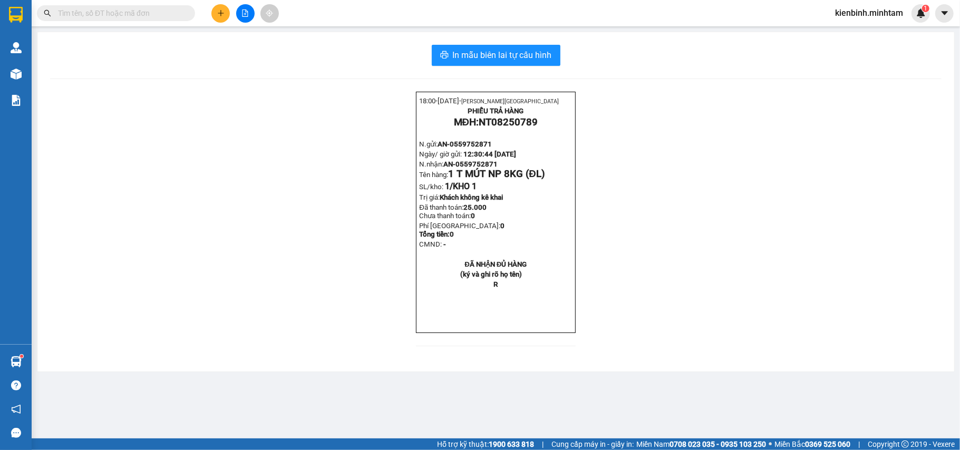
click at [127, 19] on span at bounding box center [116, 13] width 158 height 16
click at [125, 18] on input "text" at bounding box center [120, 13] width 124 height 12
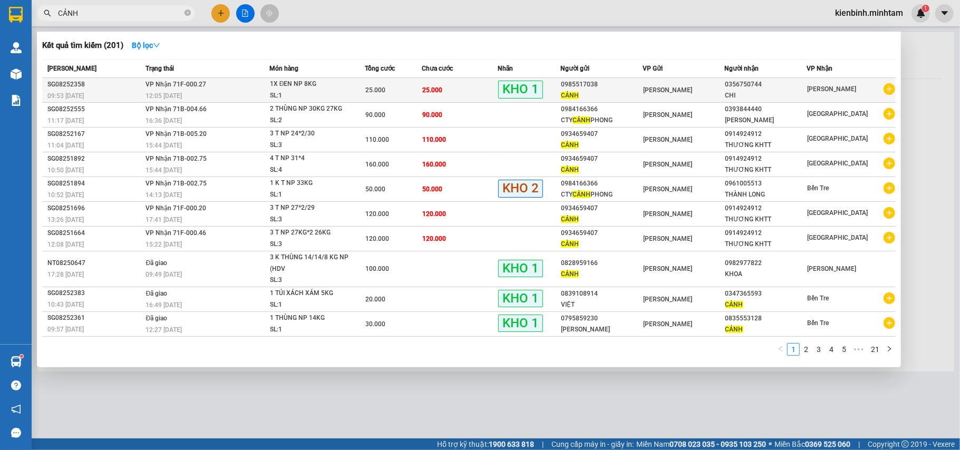
type input "CẢNH"
click at [633, 90] on div "CẢNH" at bounding box center [601, 95] width 81 height 11
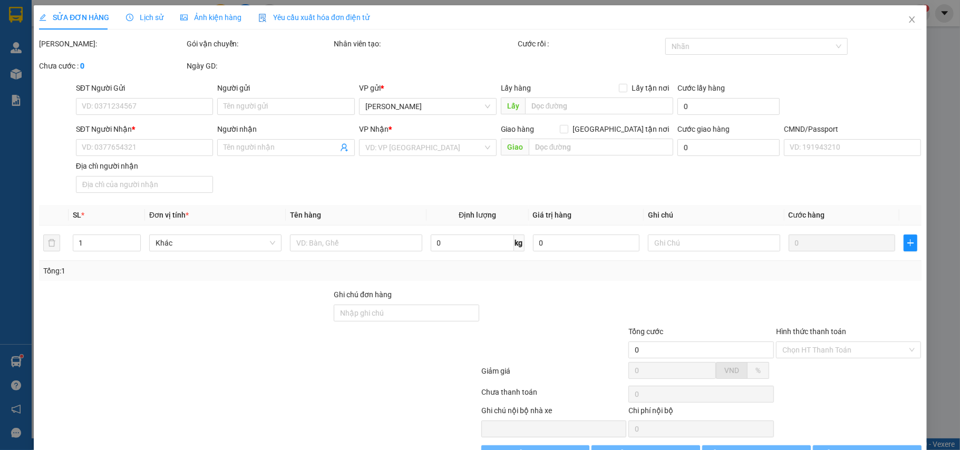
type input "0985517038"
type input "CẢNH"
type input "0356750744"
type input "CHI"
type input "KNM"
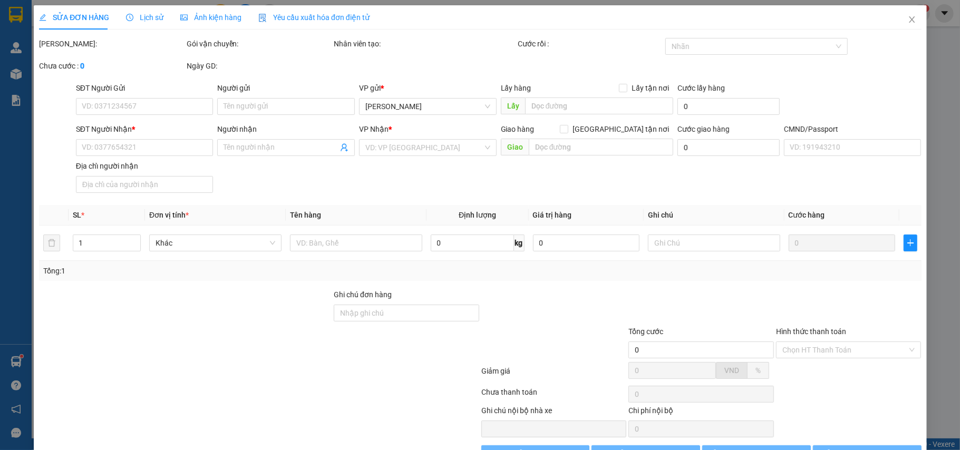
type input "25.000"
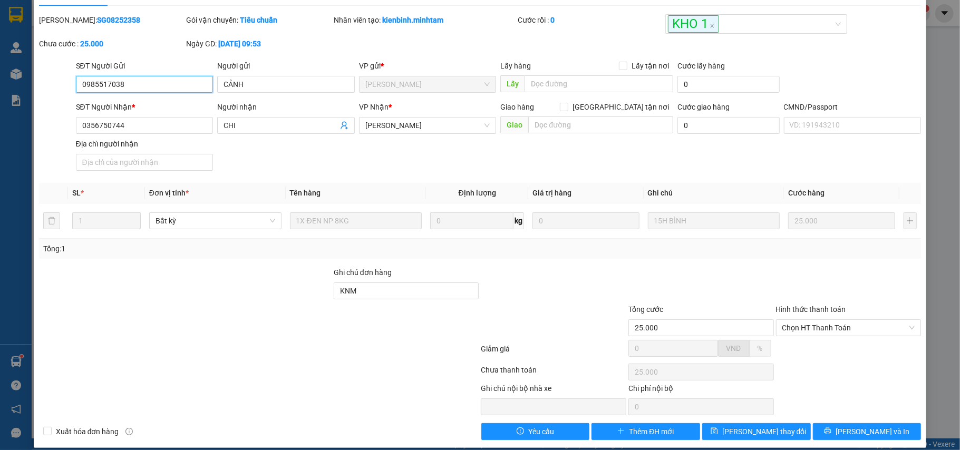
scroll to position [37, 0]
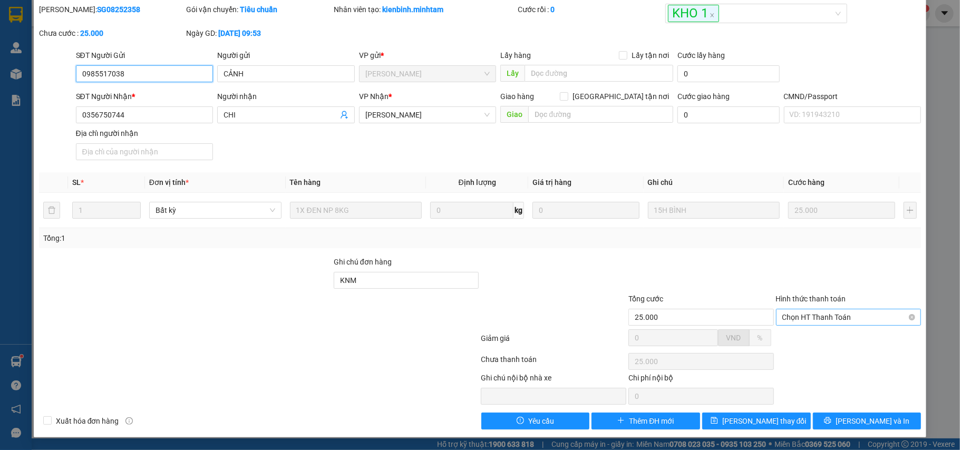
drag, startPoint x: 824, startPoint y: 311, endPoint x: 825, endPoint y: 328, distance: 16.9
click at [825, 312] on span "Chọn HT Thanh Toán" at bounding box center [849, 318] width 133 height 16
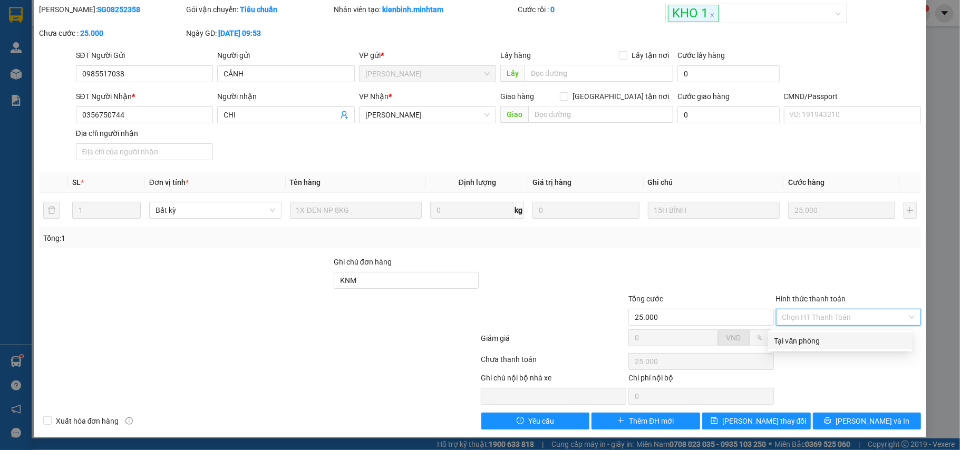
click at [817, 342] on div "Tại văn phòng" at bounding box center [840, 341] width 131 height 12
type input "0"
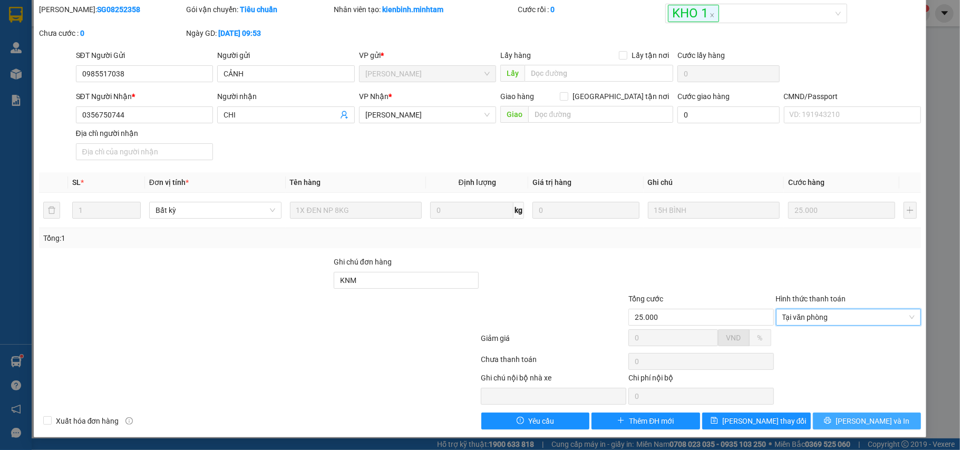
click at [827, 420] on button "[PERSON_NAME] và In" at bounding box center [867, 421] width 109 height 17
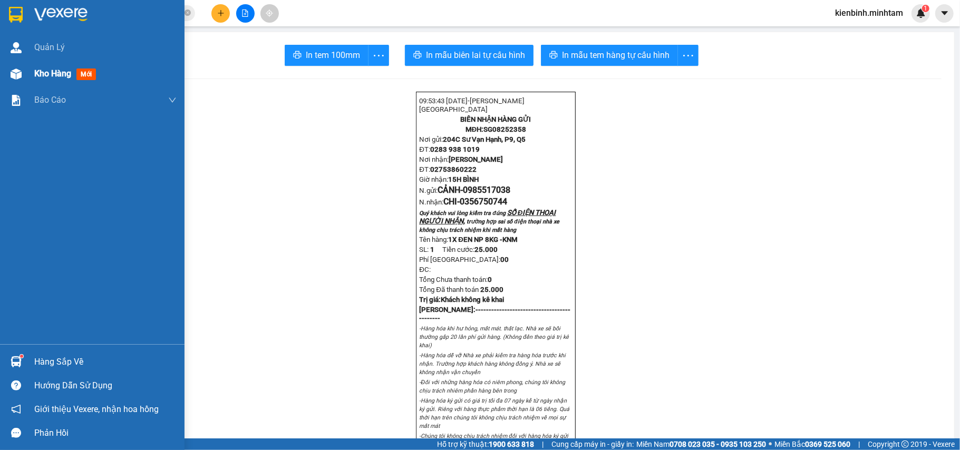
click at [80, 76] on span "mới" at bounding box center [86, 75] width 20 height 12
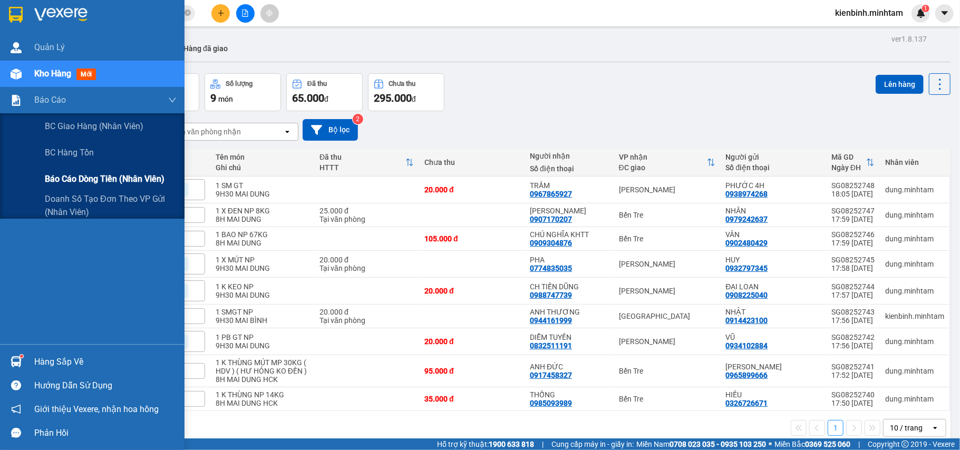
click at [76, 176] on span "Báo cáo dòng tiền (nhân viên)" at bounding box center [105, 178] width 120 height 13
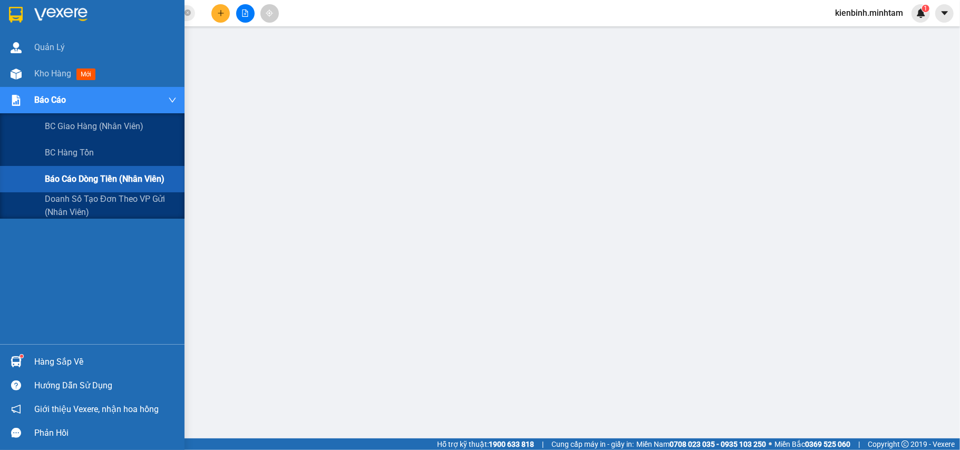
click at [79, 181] on span "Báo cáo dòng tiền (nhân viên)" at bounding box center [105, 178] width 120 height 13
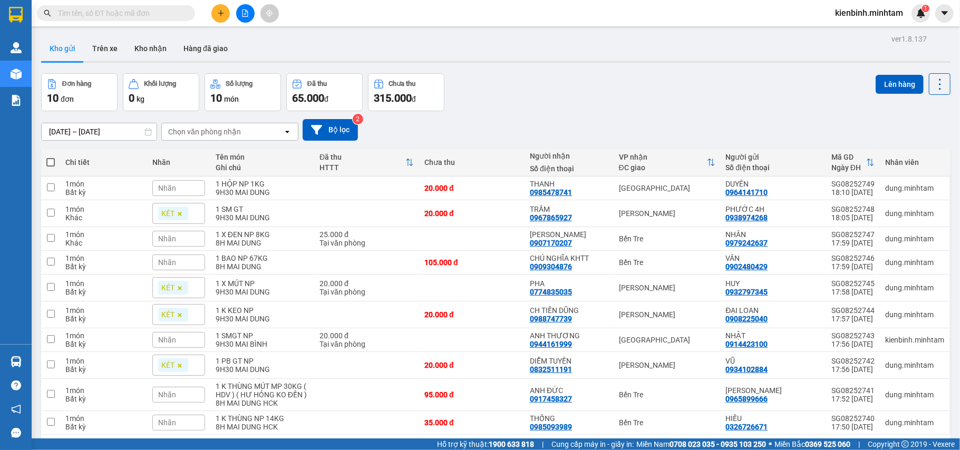
click at [124, 13] on input "text" at bounding box center [120, 13] width 124 height 12
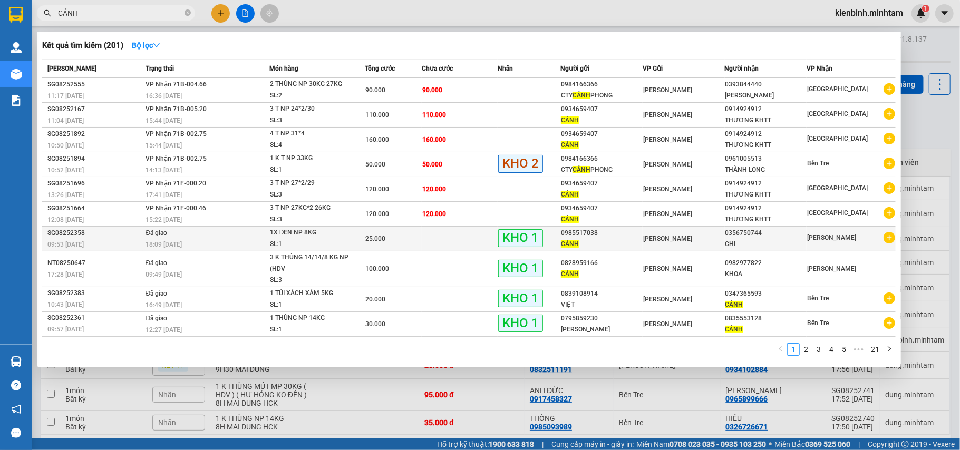
type input "CẢNH"
click at [455, 237] on td at bounding box center [460, 239] width 76 height 25
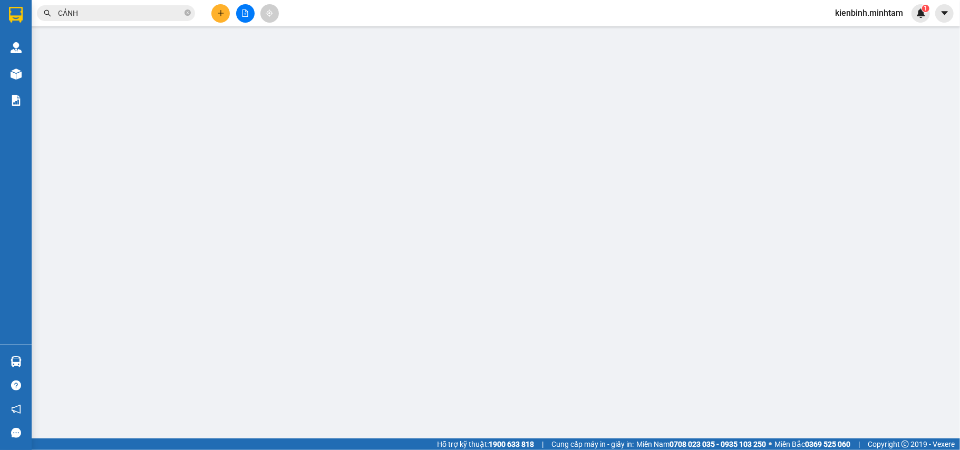
type input "0985517038"
type input "CẢNH"
type input "0356750744"
type input "CHI"
type input "KNM"
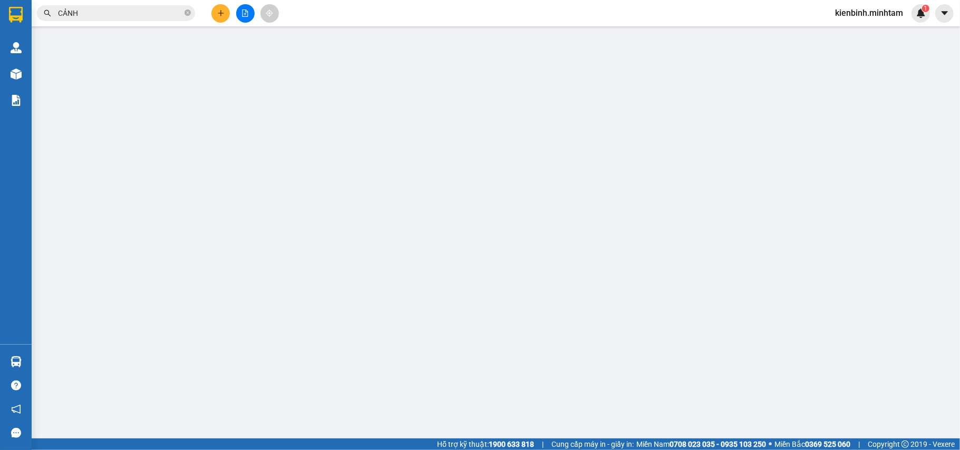
type input "25.000"
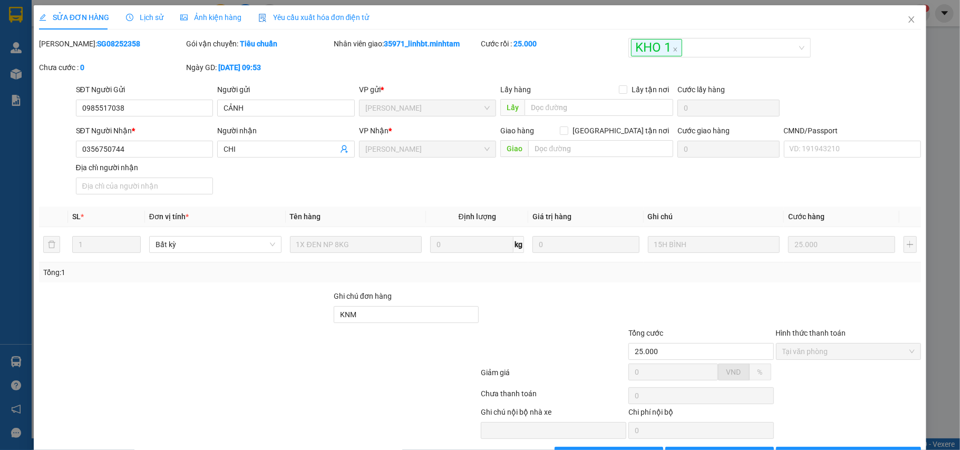
click at [146, 19] on span "Lịch sử" at bounding box center [144, 17] width 37 height 8
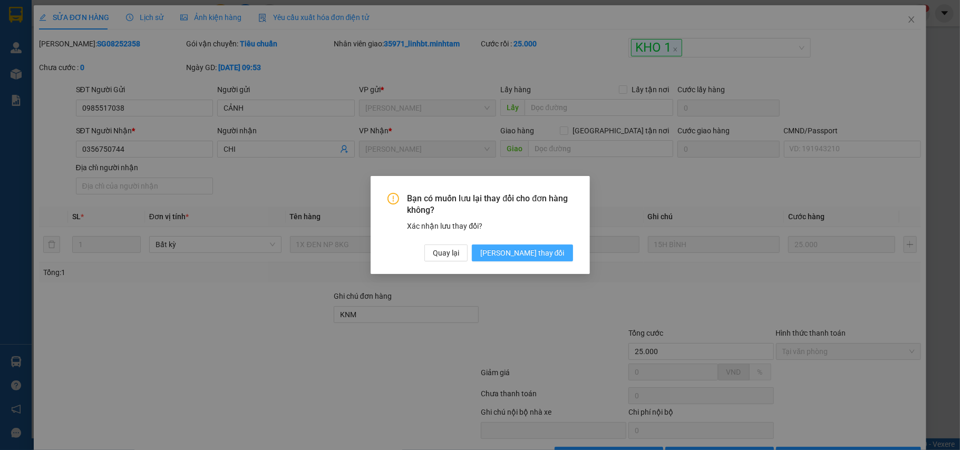
click at [557, 253] on span "[PERSON_NAME] thay đổi" at bounding box center [522, 253] width 84 height 12
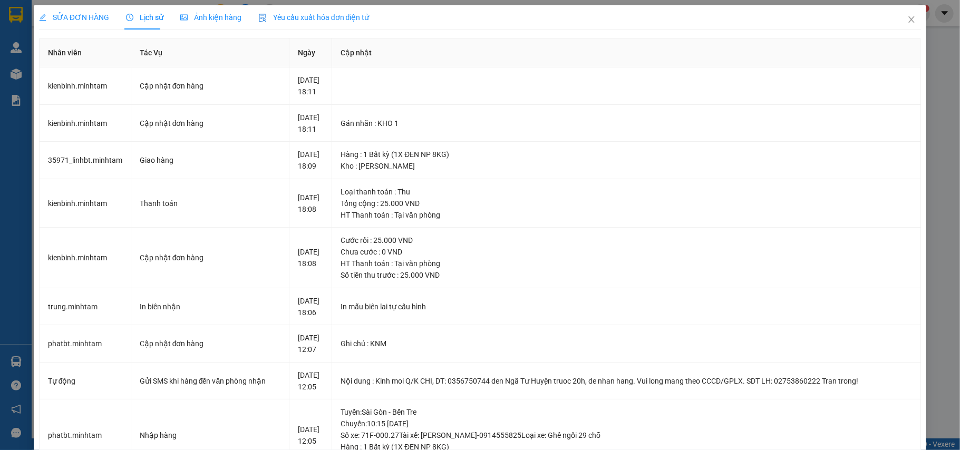
click at [89, 13] on span "SỬA ĐƠN HÀNG" at bounding box center [74, 17] width 70 height 8
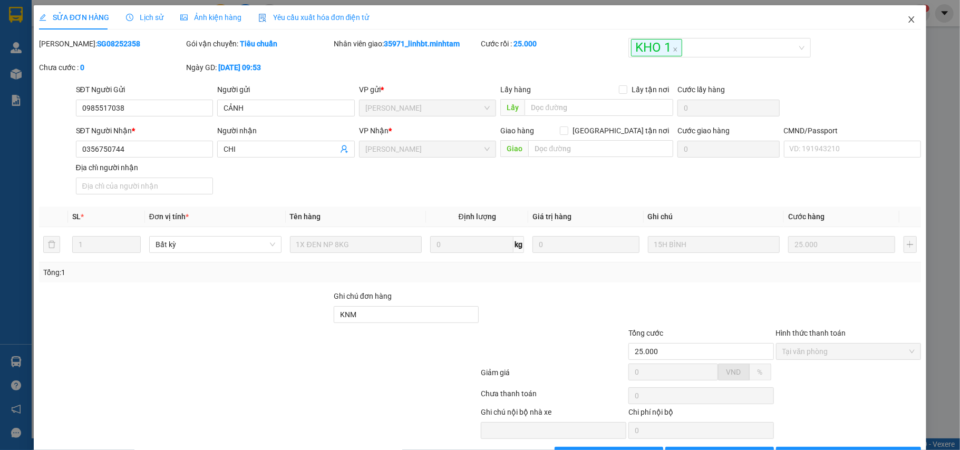
click at [909, 20] on icon "close" at bounding box center [912, 19] width 6 height 6
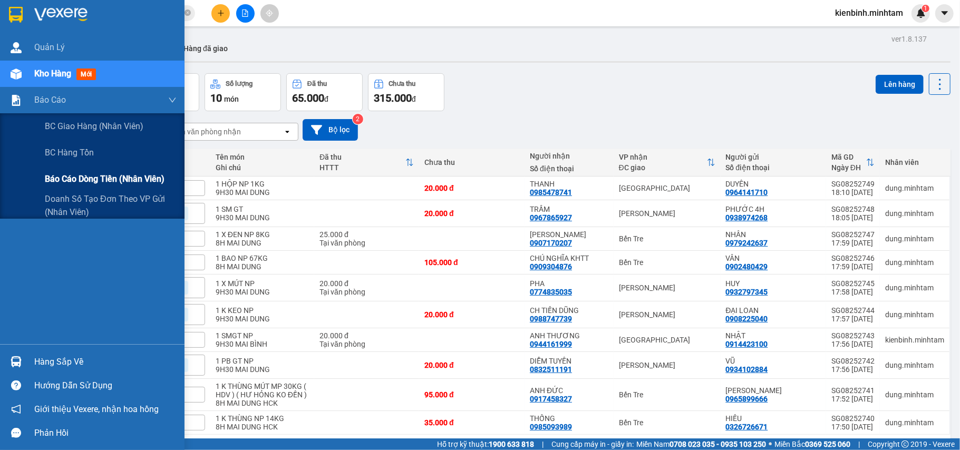
click at [78, 181] on span "Báo cáo dòng tiền (nhân viên)" at bounding box center [105, 178] width 120 height 13
